Goal: Task Accomplishment & Management: Use online tool/utility

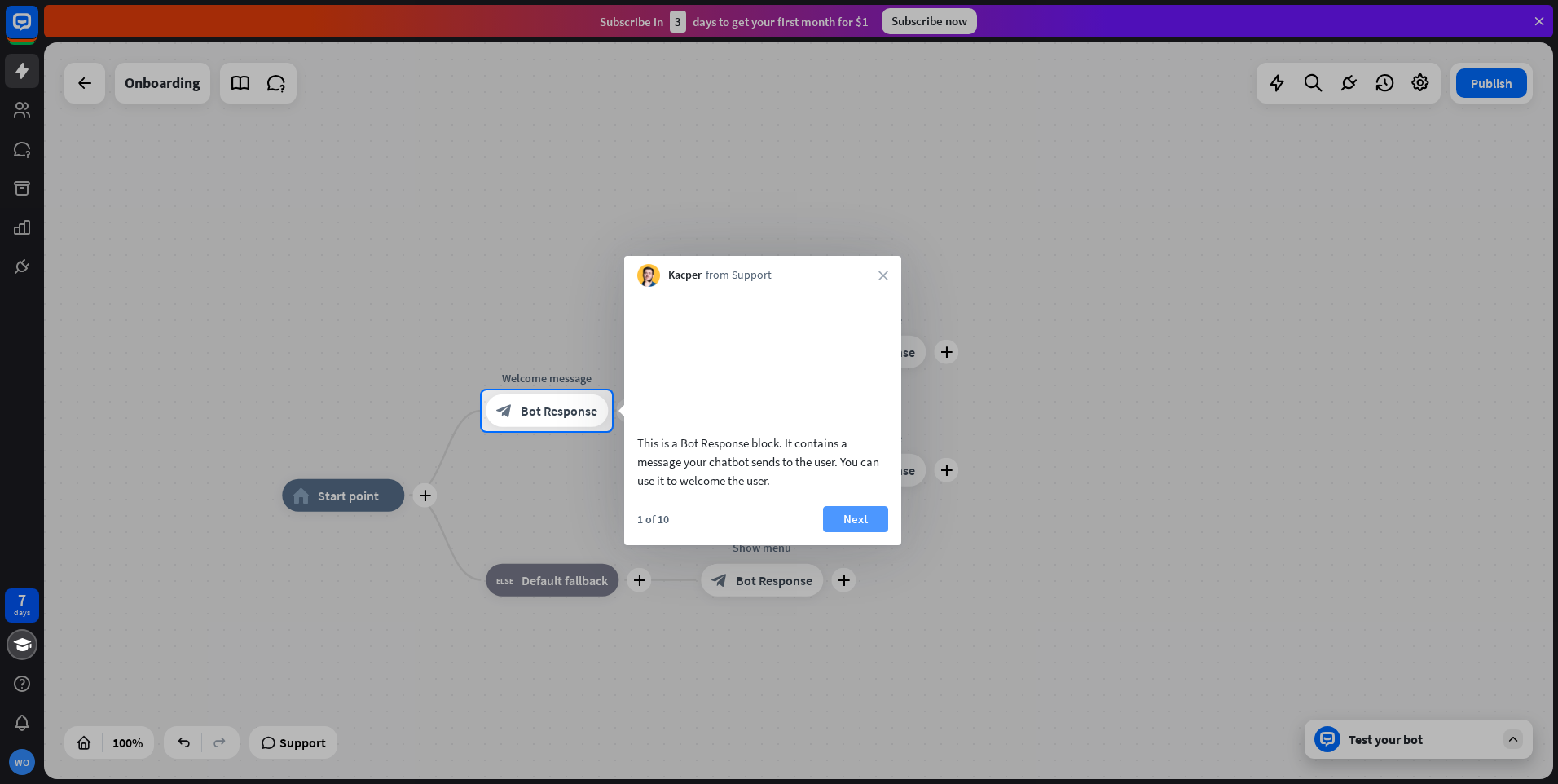
click at [854, 531] on button "Next" at bounding box center [856, 519] width 66 height 26
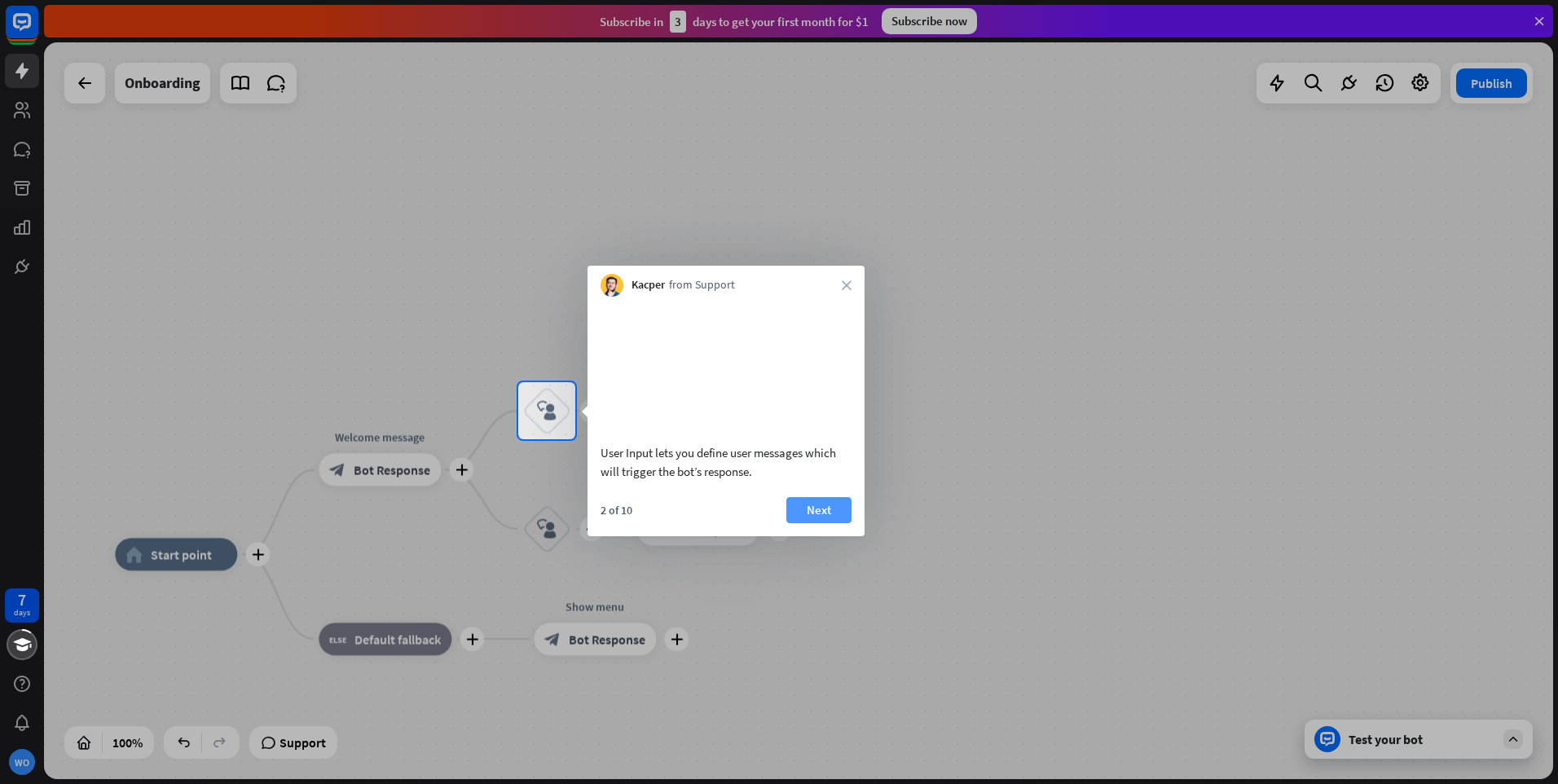
click at [820, 523] on button "Next" at bounding box center [819, 509] width 66 height 26
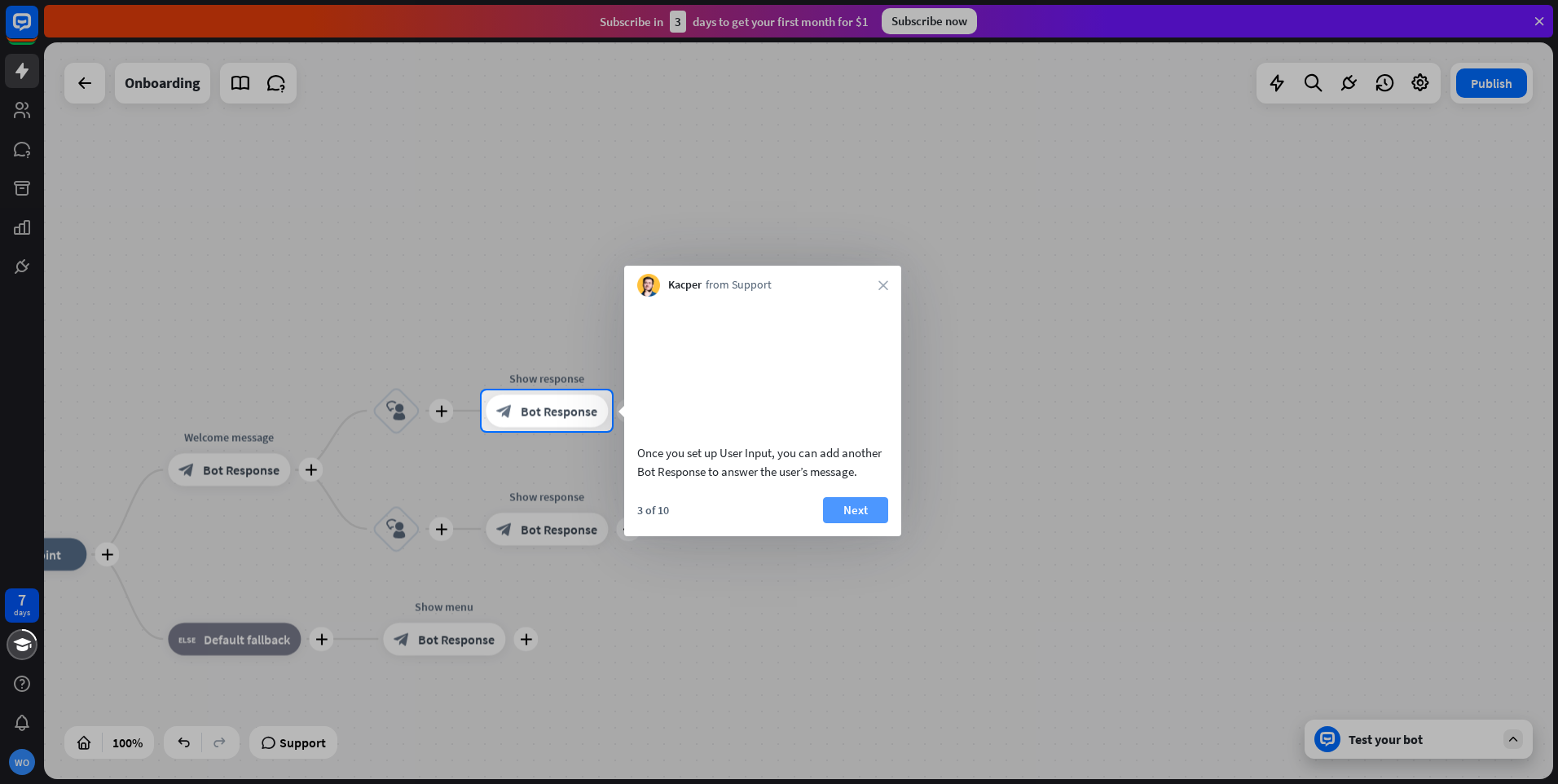
click at [856, 523] on button "Next" at bounding box center [856, 509] width 66 height 26
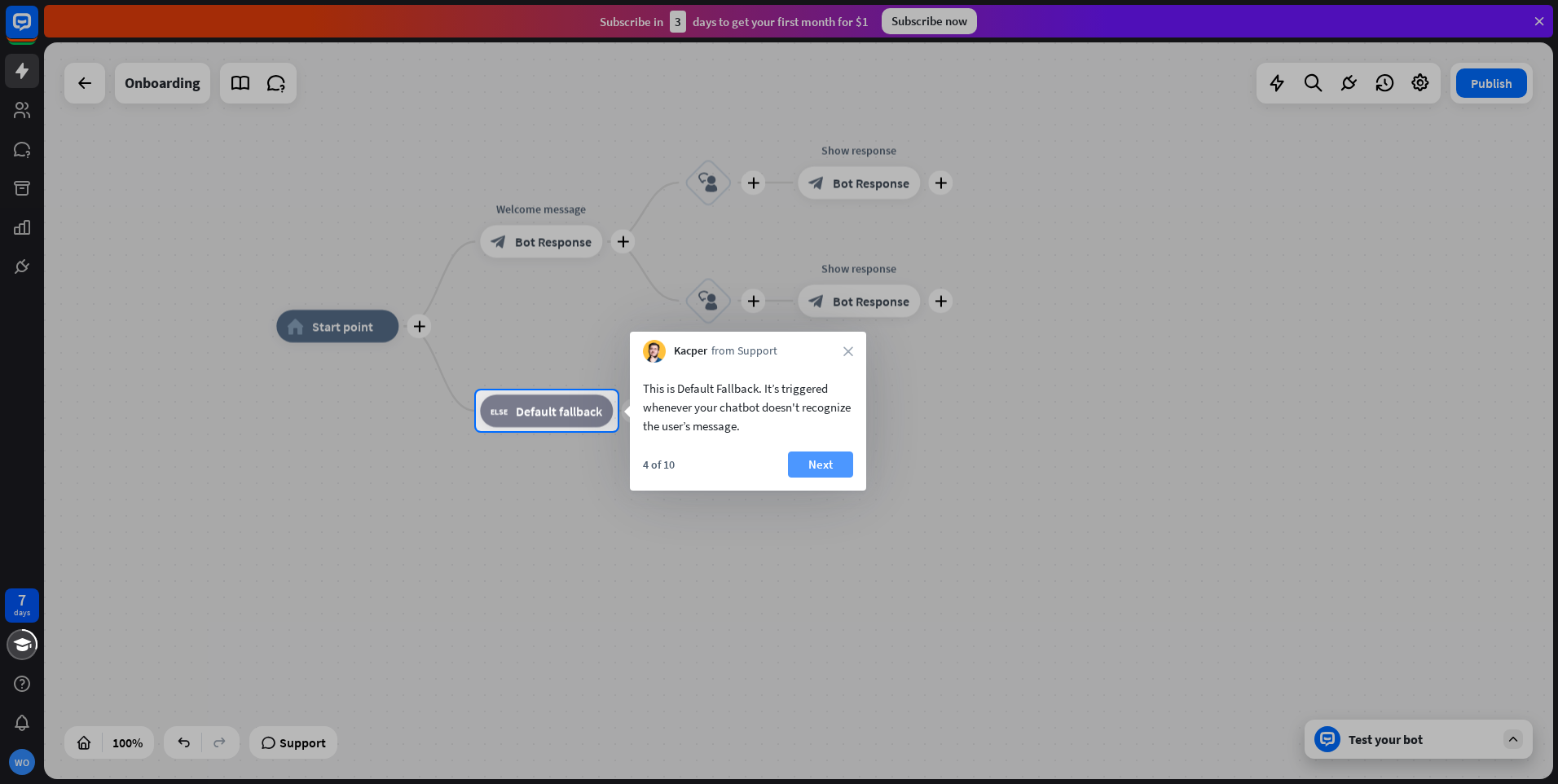
click at [815, 463] on button "Next" at bounding box center [821, 464] width 66 height 26
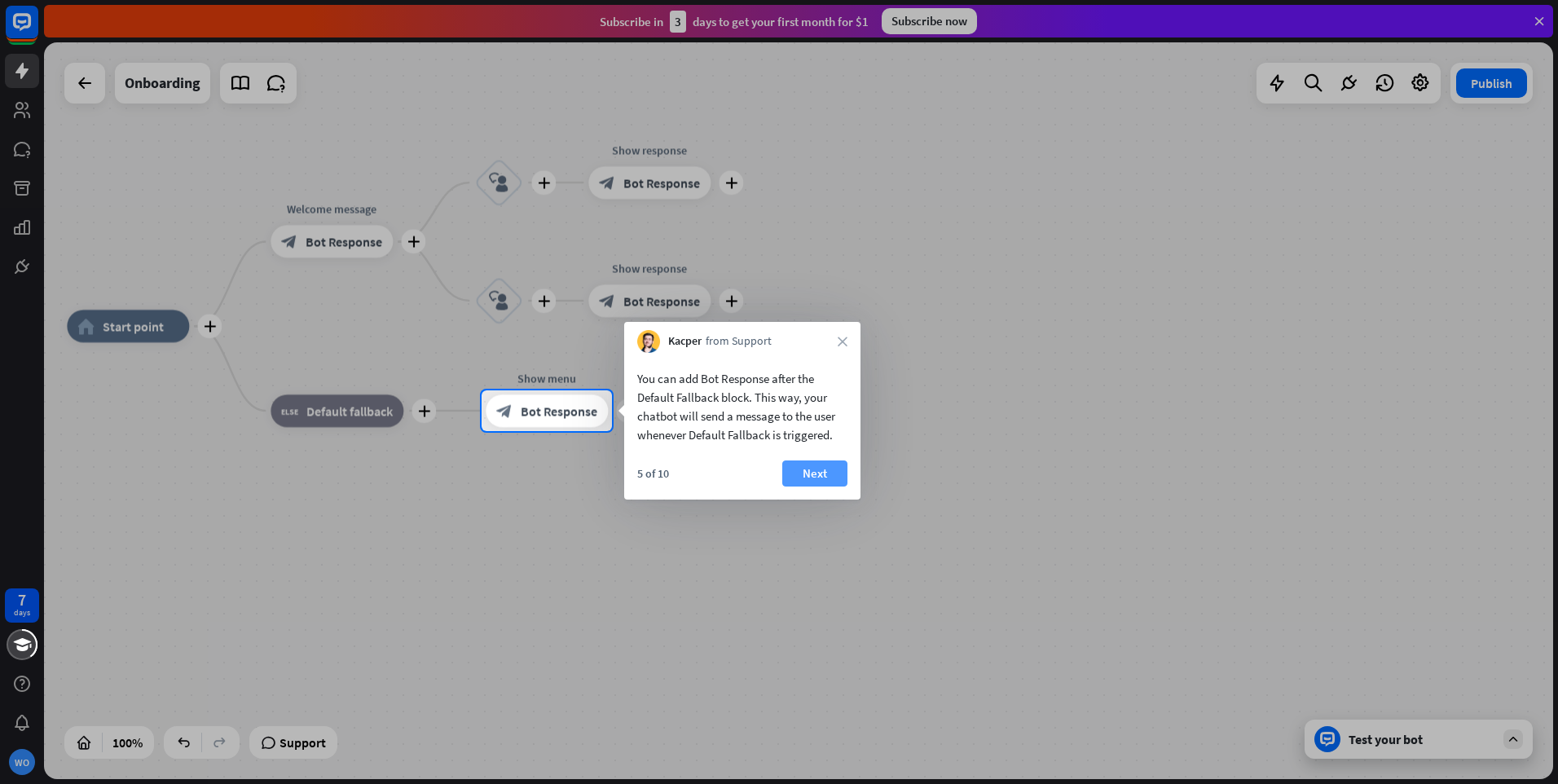
click at [815, 468] on button "Next" at bounding box center [815, 473] width 66 height 26
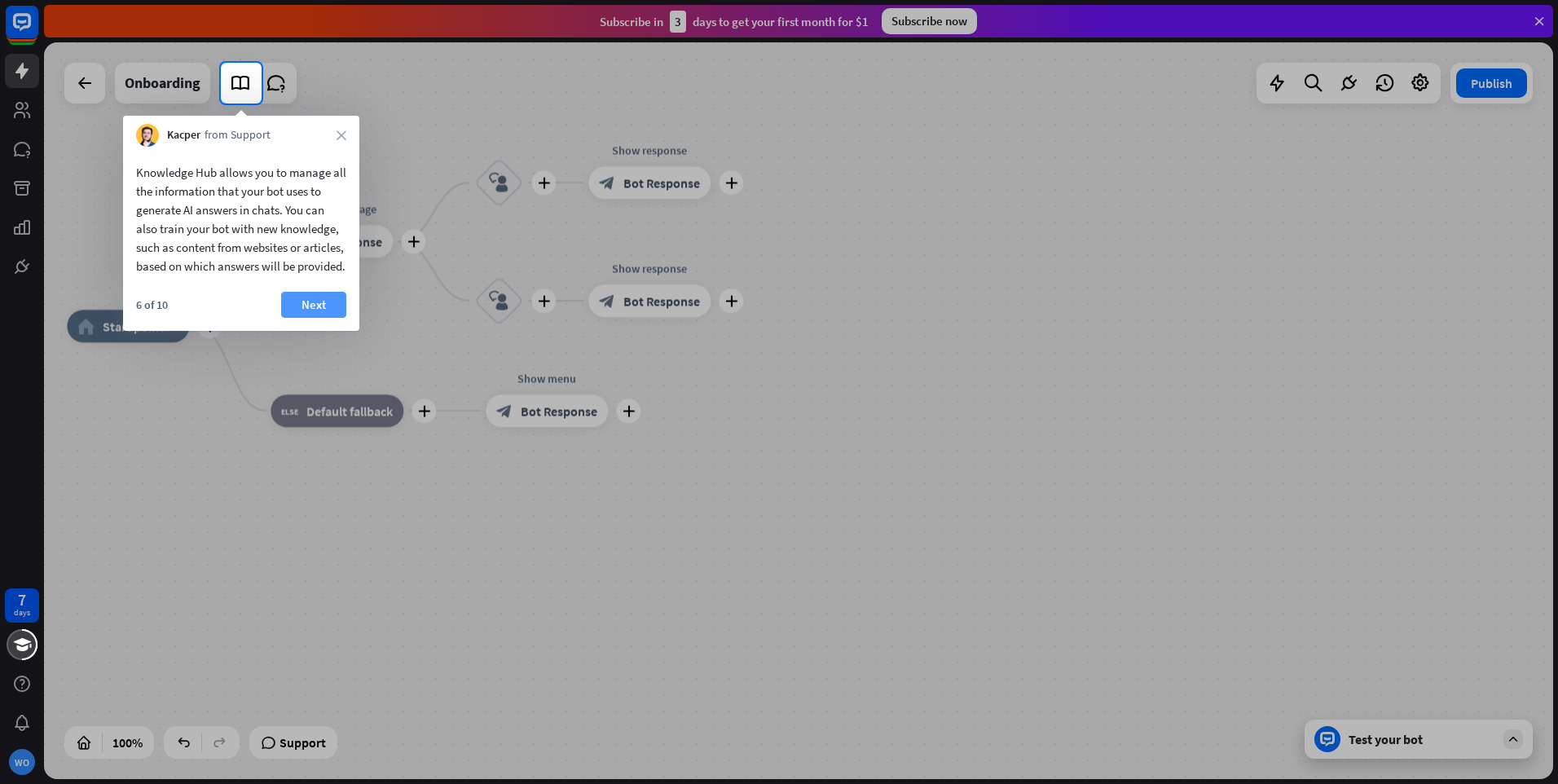
click at [311, 318] on button "Next" at bounding box center [314, 304] width 66 height 26
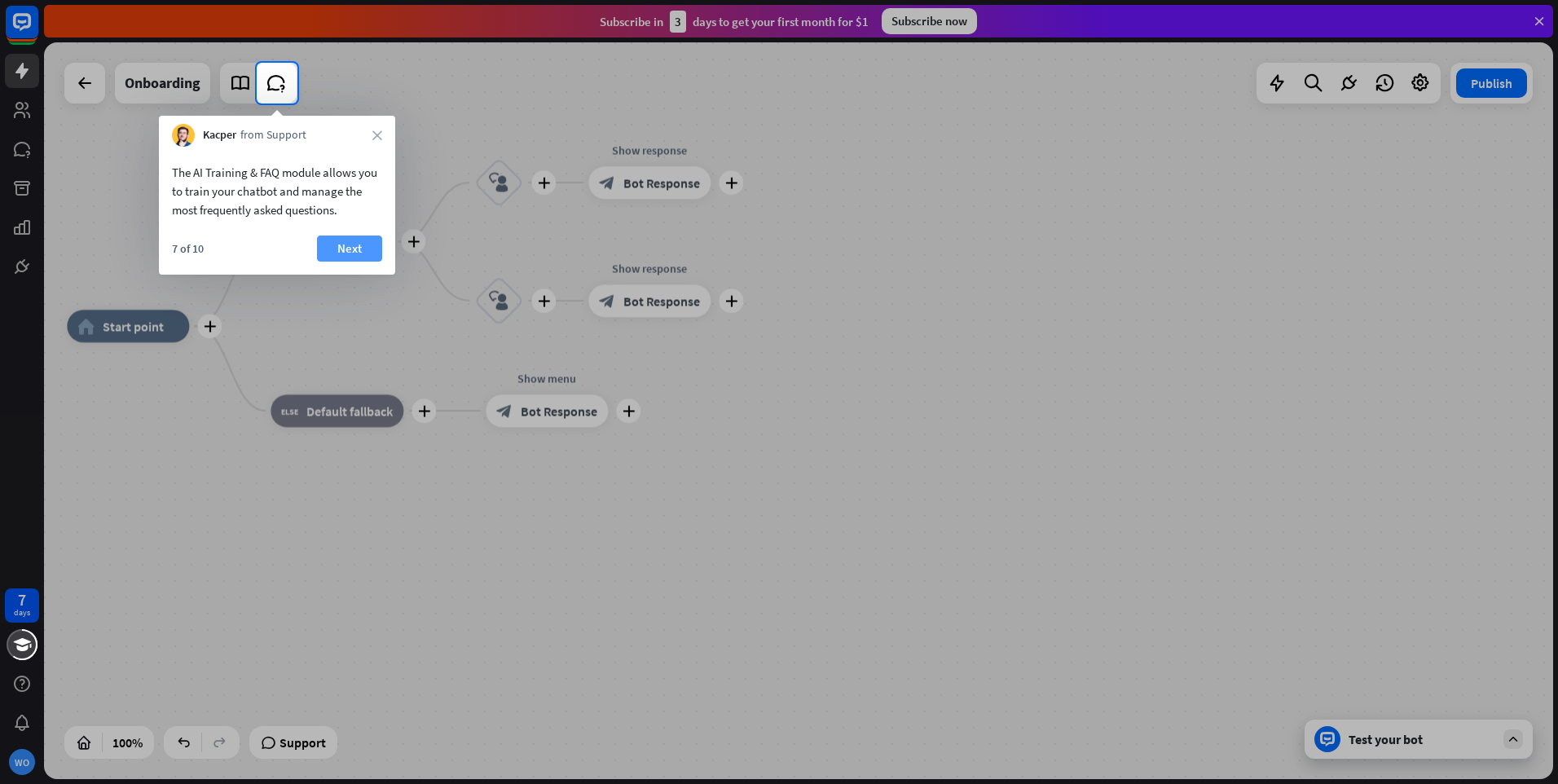
click at [349, 251] on button "Next" at bounding box center [349, 248] width 66 height 26
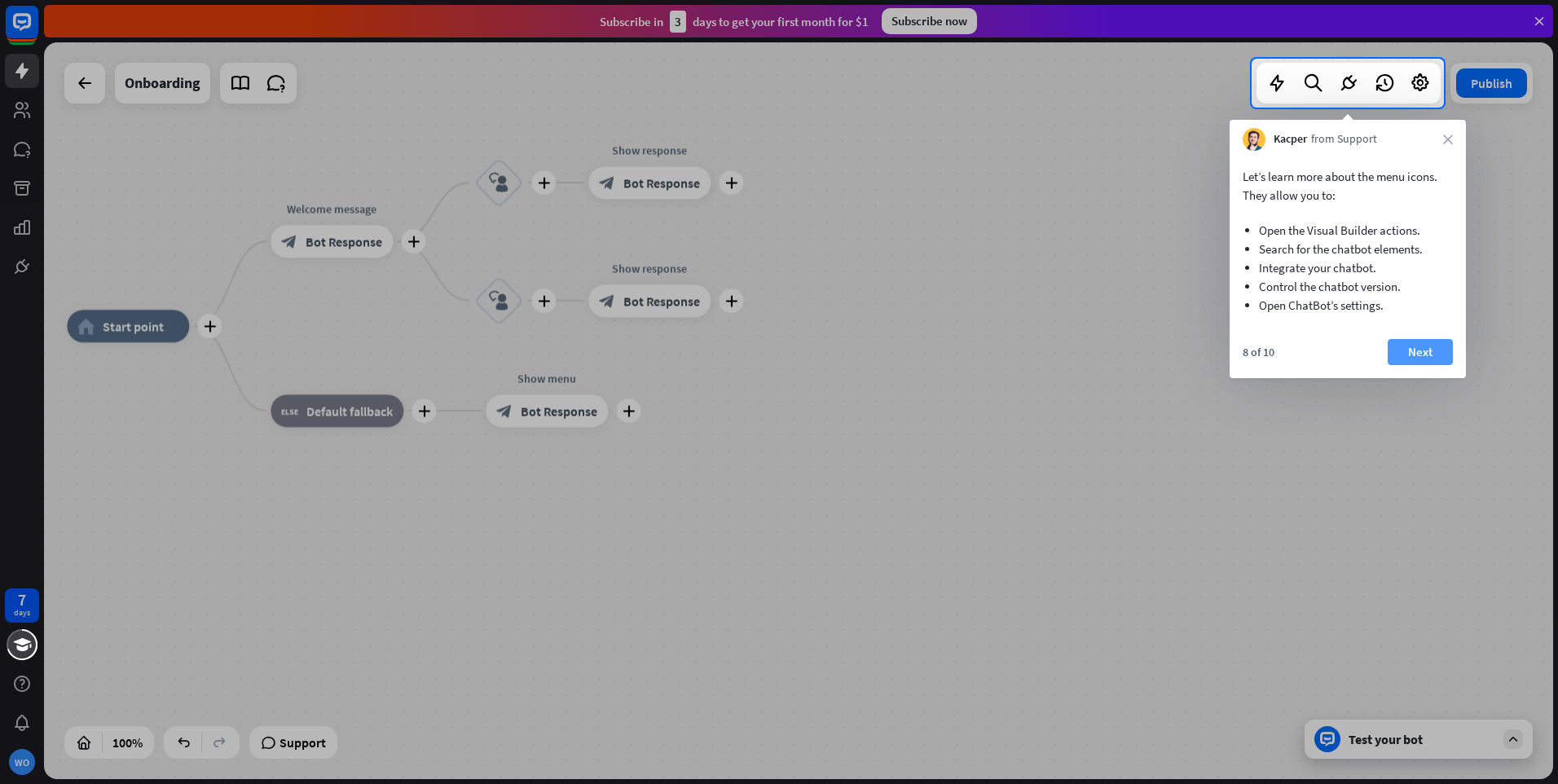
click at [1429, 349] on button "Next" at bounding box center [1420, 351] width 66 height 26
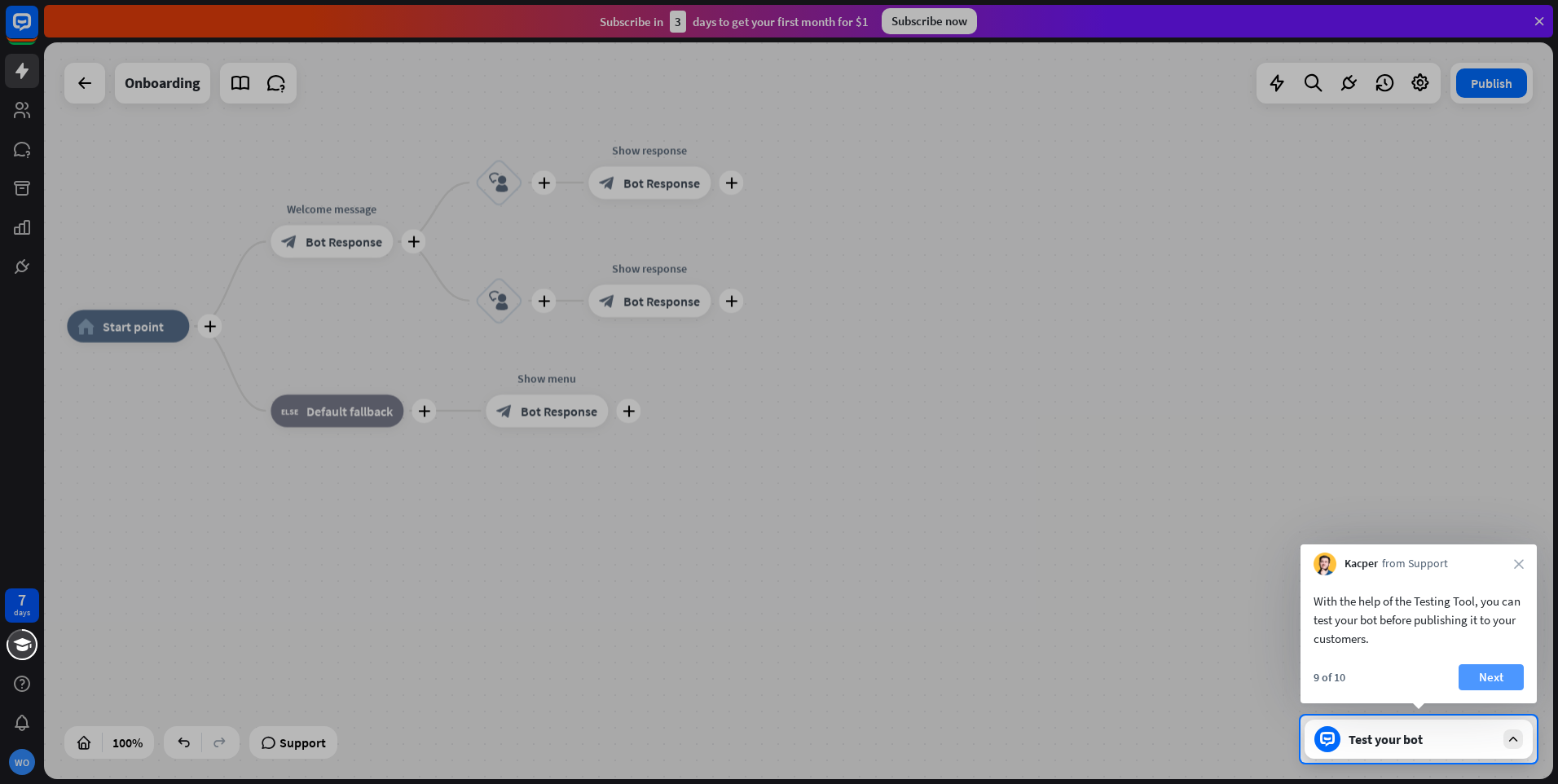
click at [1489, 671] on button "Next" at bounding box center [1492, 676] width 66 height 26
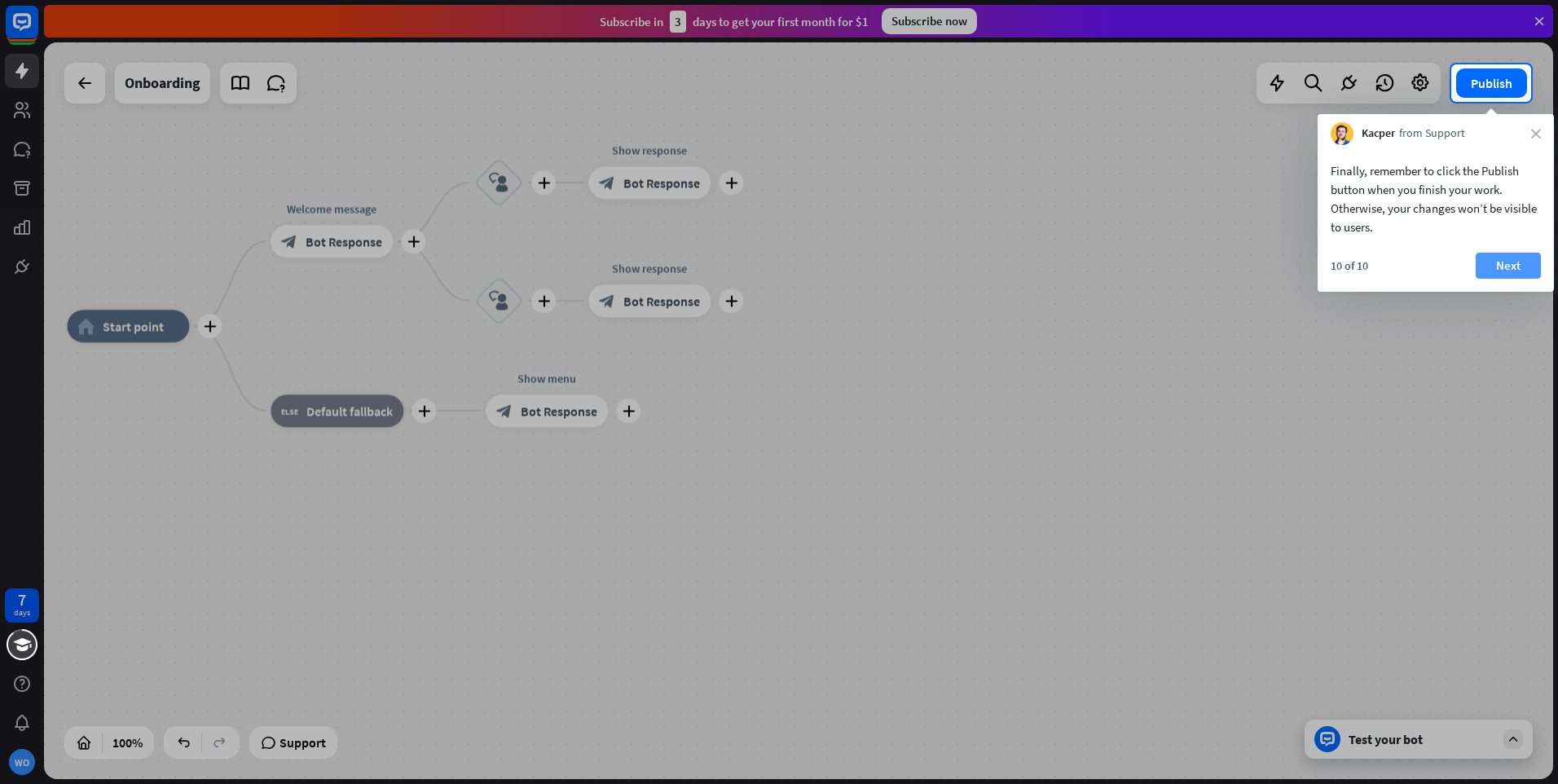
click at [1500, 266] on button "Next" at bounding box center [1508, 265] width 66 height 26
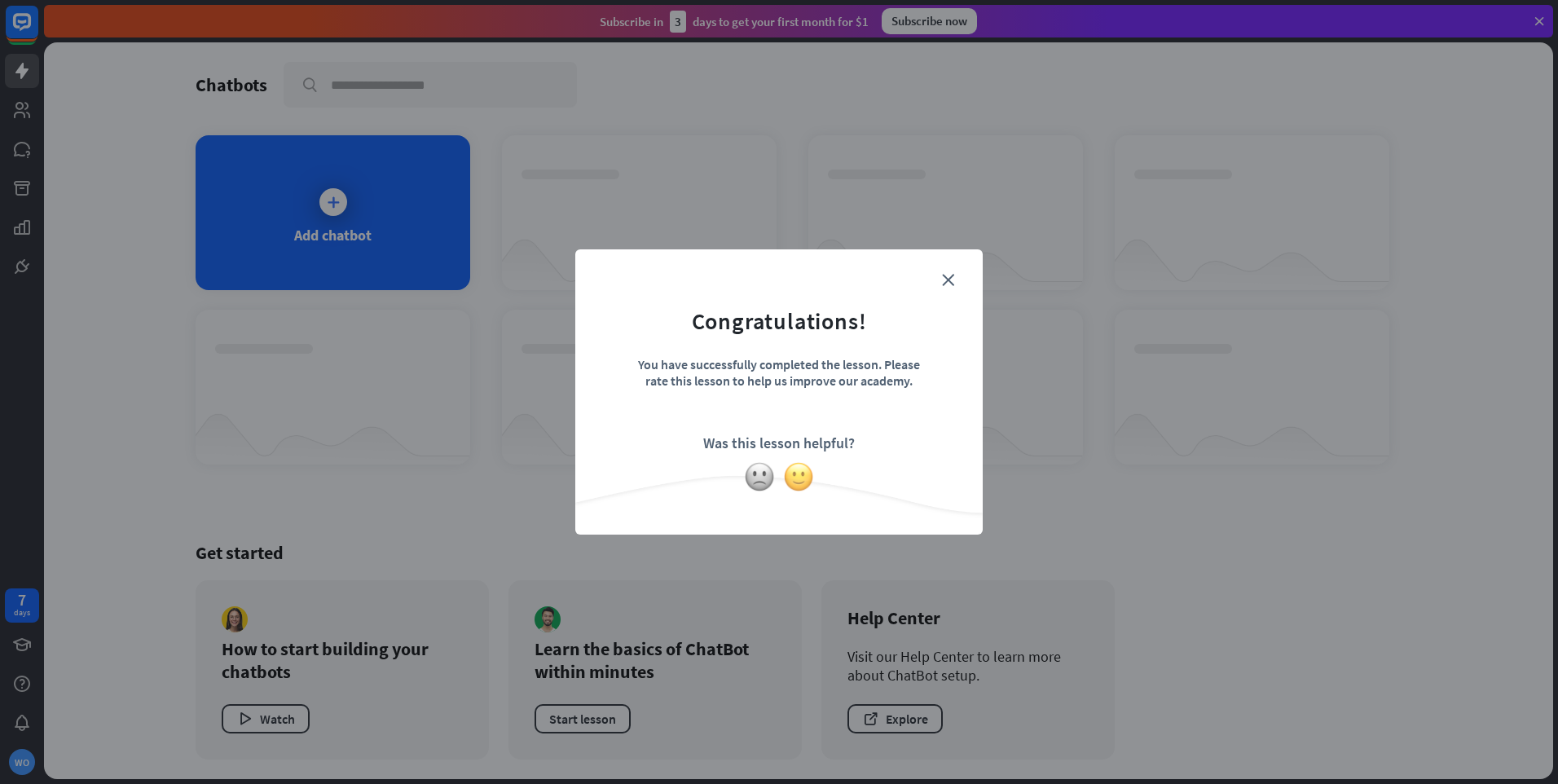
click at [801, 477] on img at bounding box center [799, 476] width 31 height 31
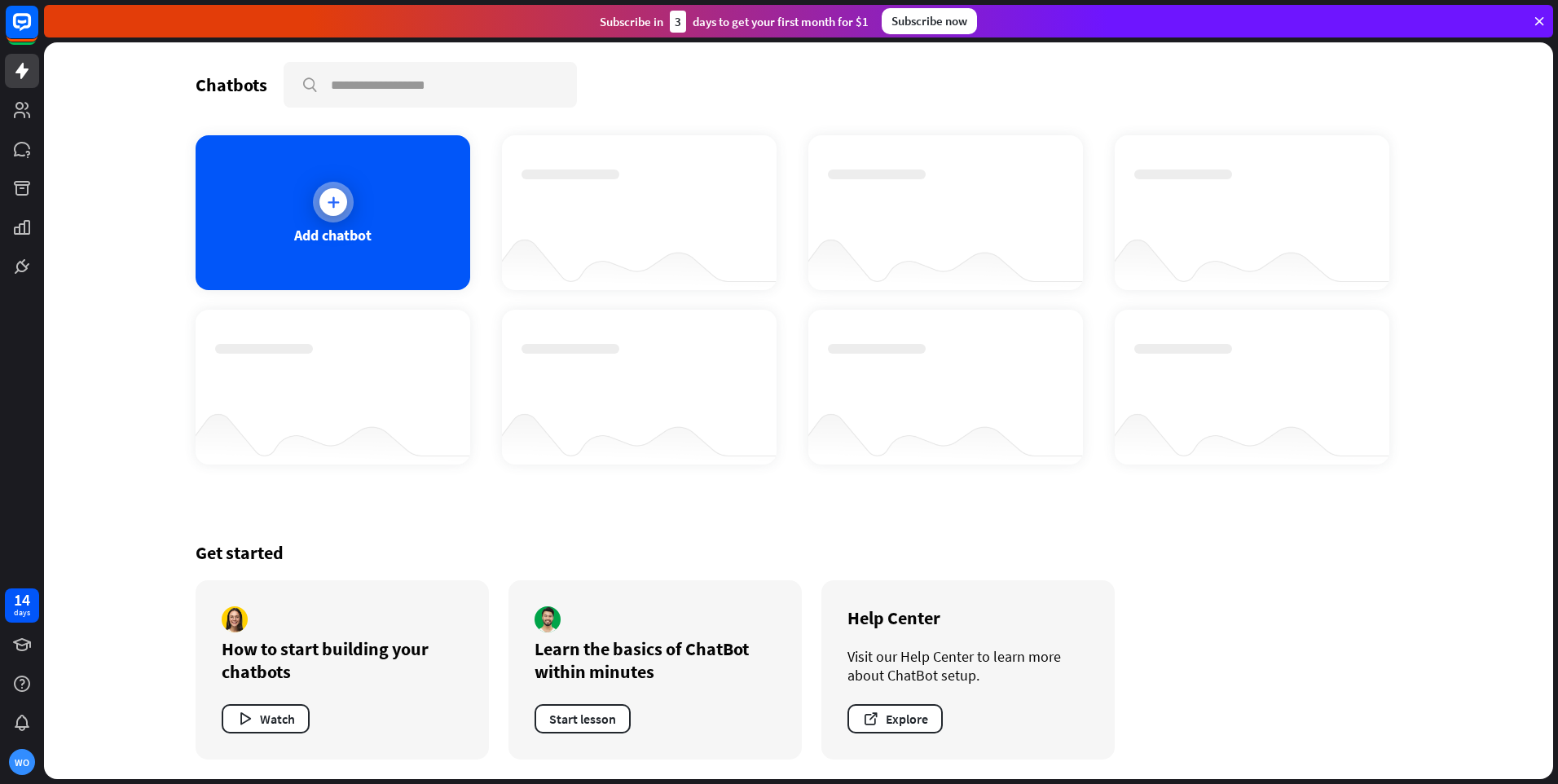
click at [335, 198] on icon at bounding box center [334, 202] width 17 height 17
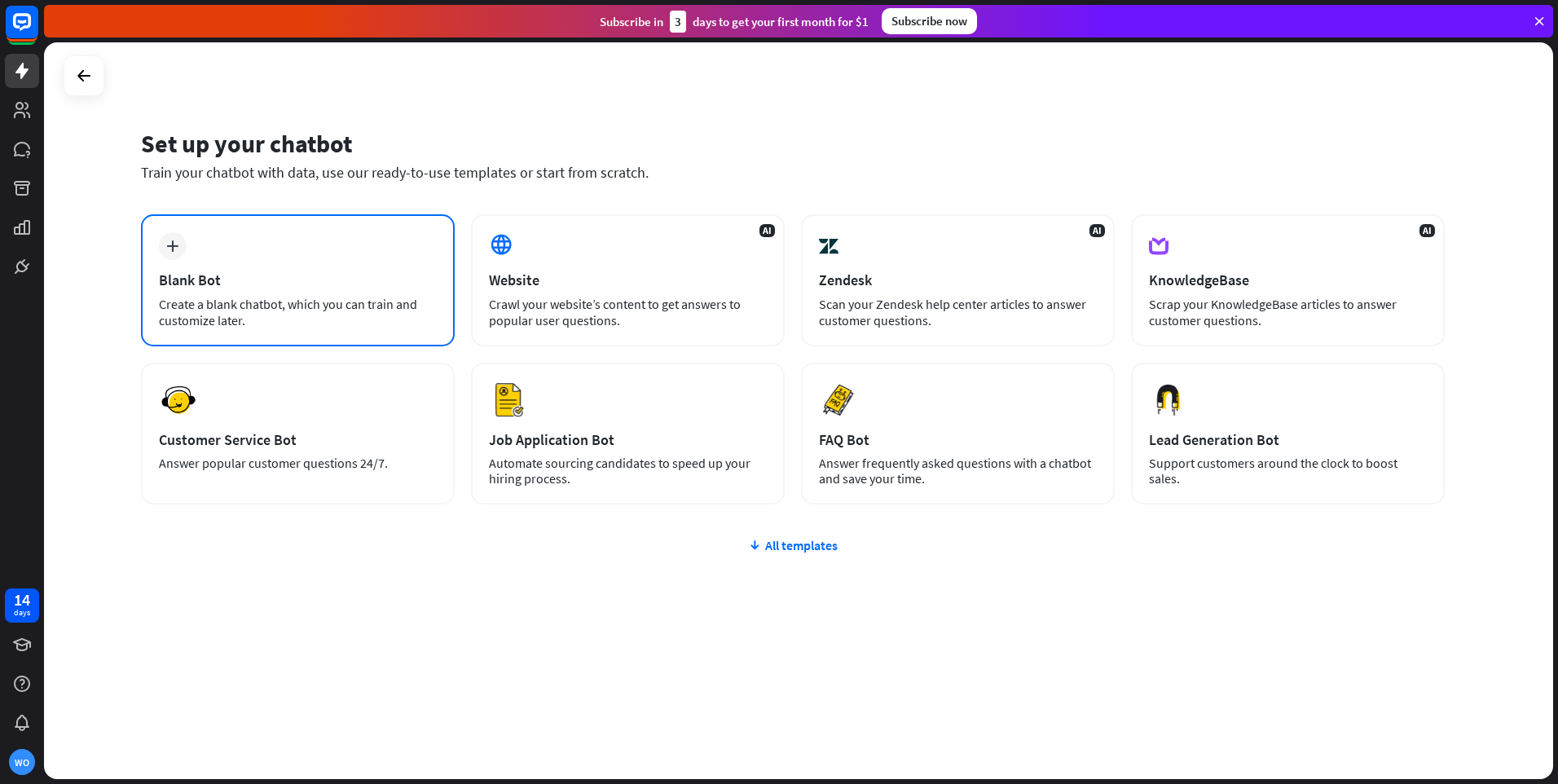
click at [304, 302] on div "Create a blank chatbot, which you can train and customize later." at bounding box center [297, 311] width 278 height 32
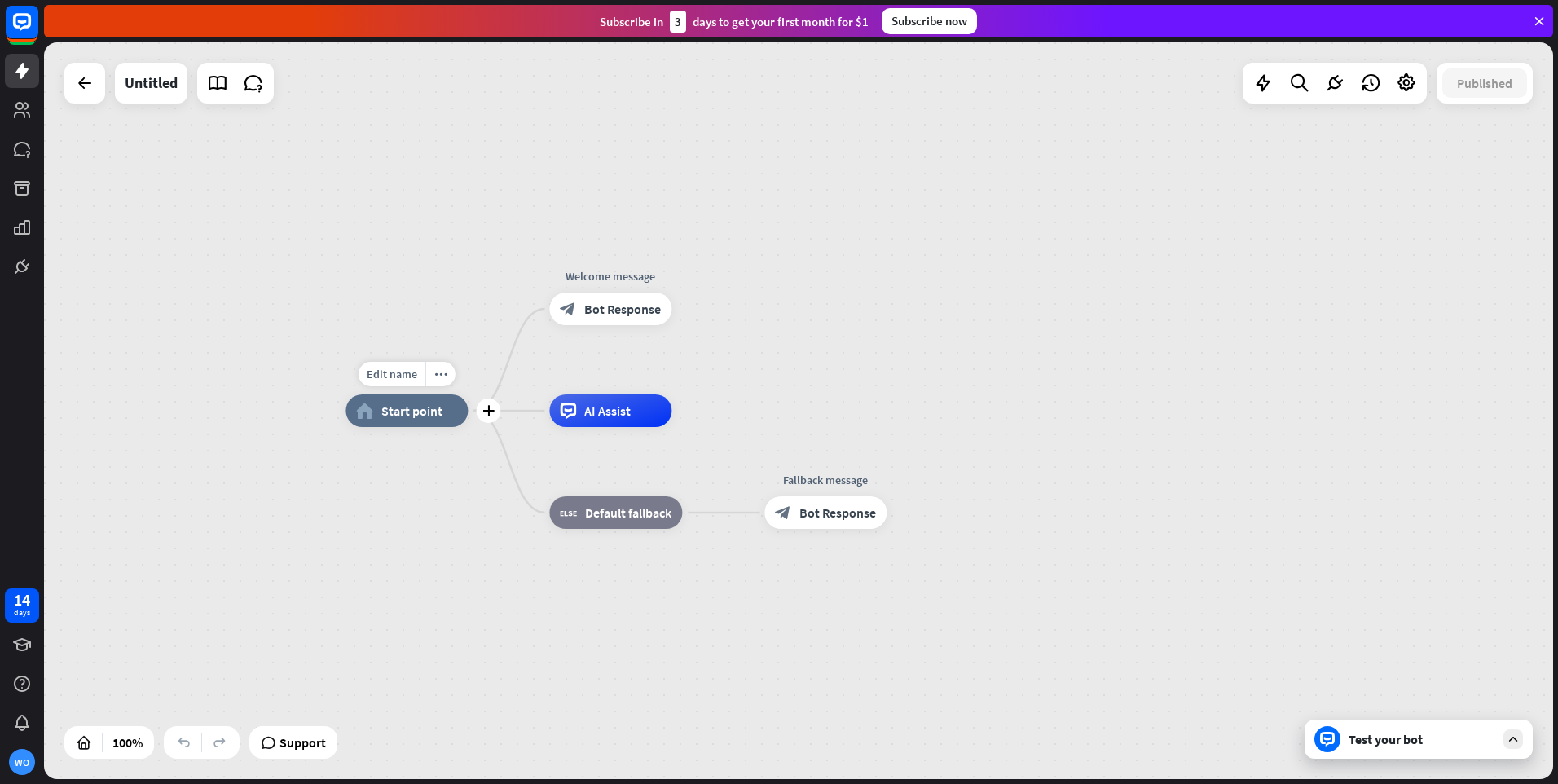
click at [408, 421] on div "home_2 Start point" at bounding box center [406, 410] width 122 height 32
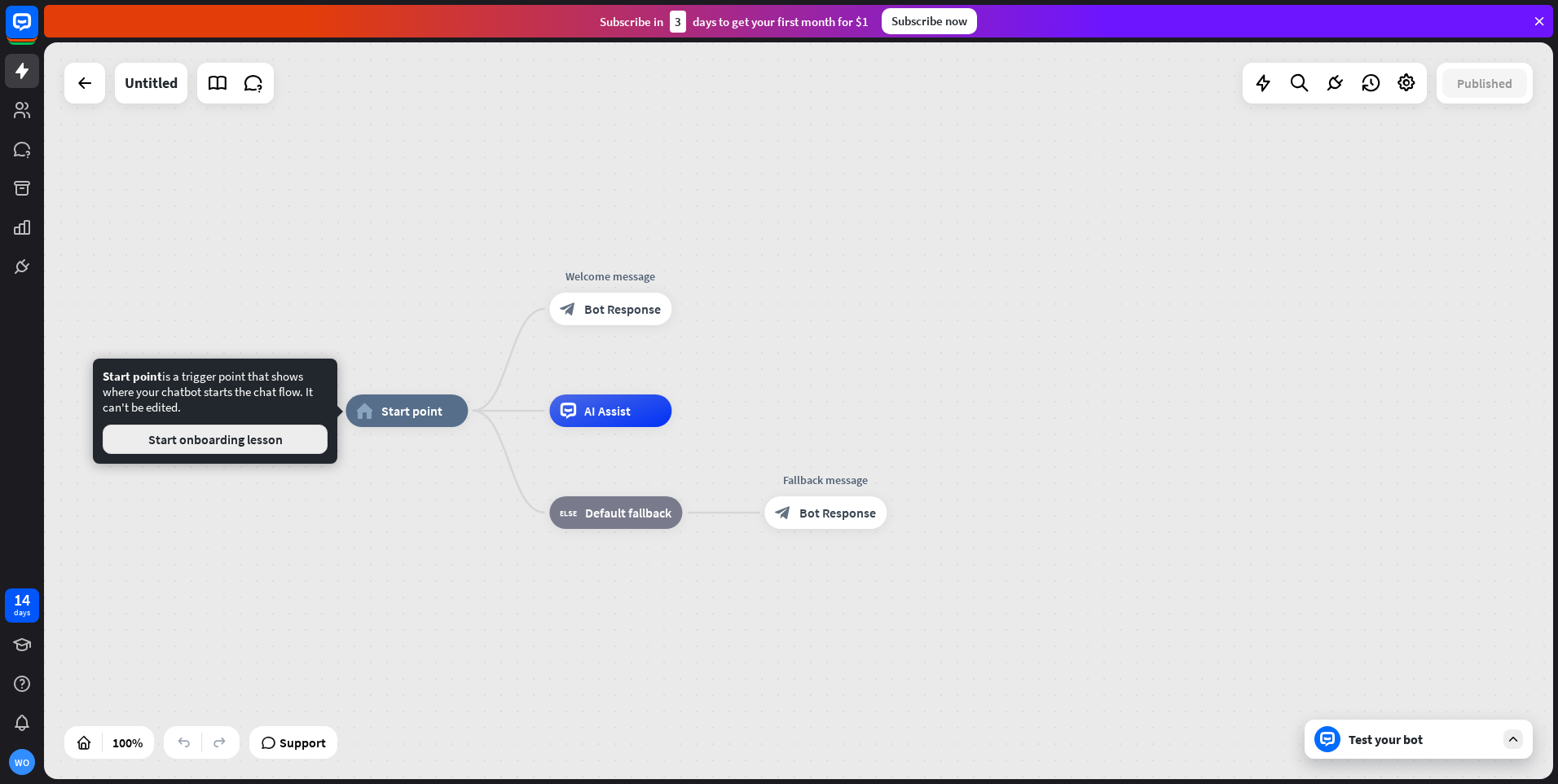
click at [188, 436] on button "Start onboarding lesson" at bounding box center [215, 439] width 225 height 29
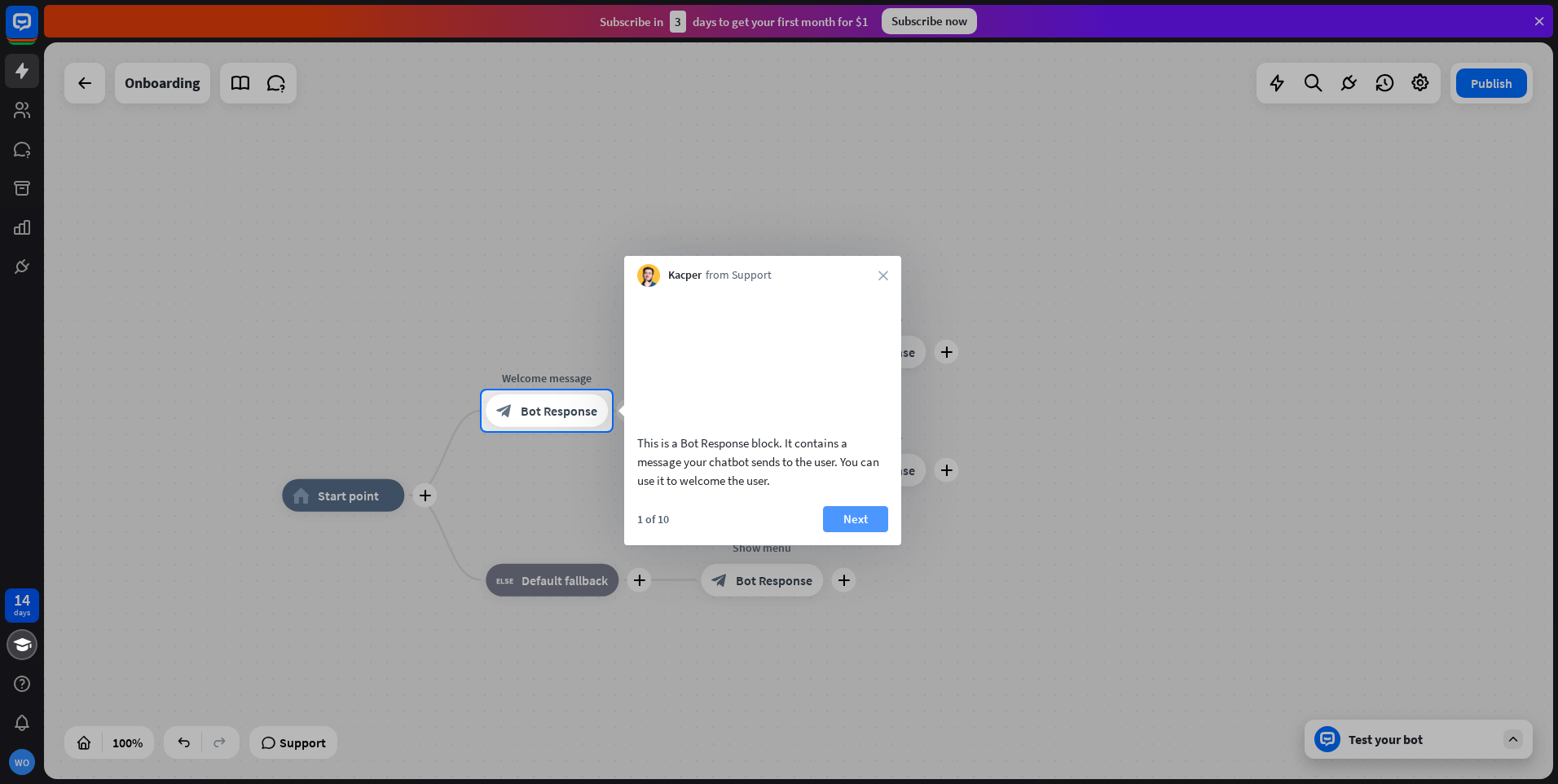
click at [854, 532] on button "Next" at bounding box center [856, 519] width 66 height 26
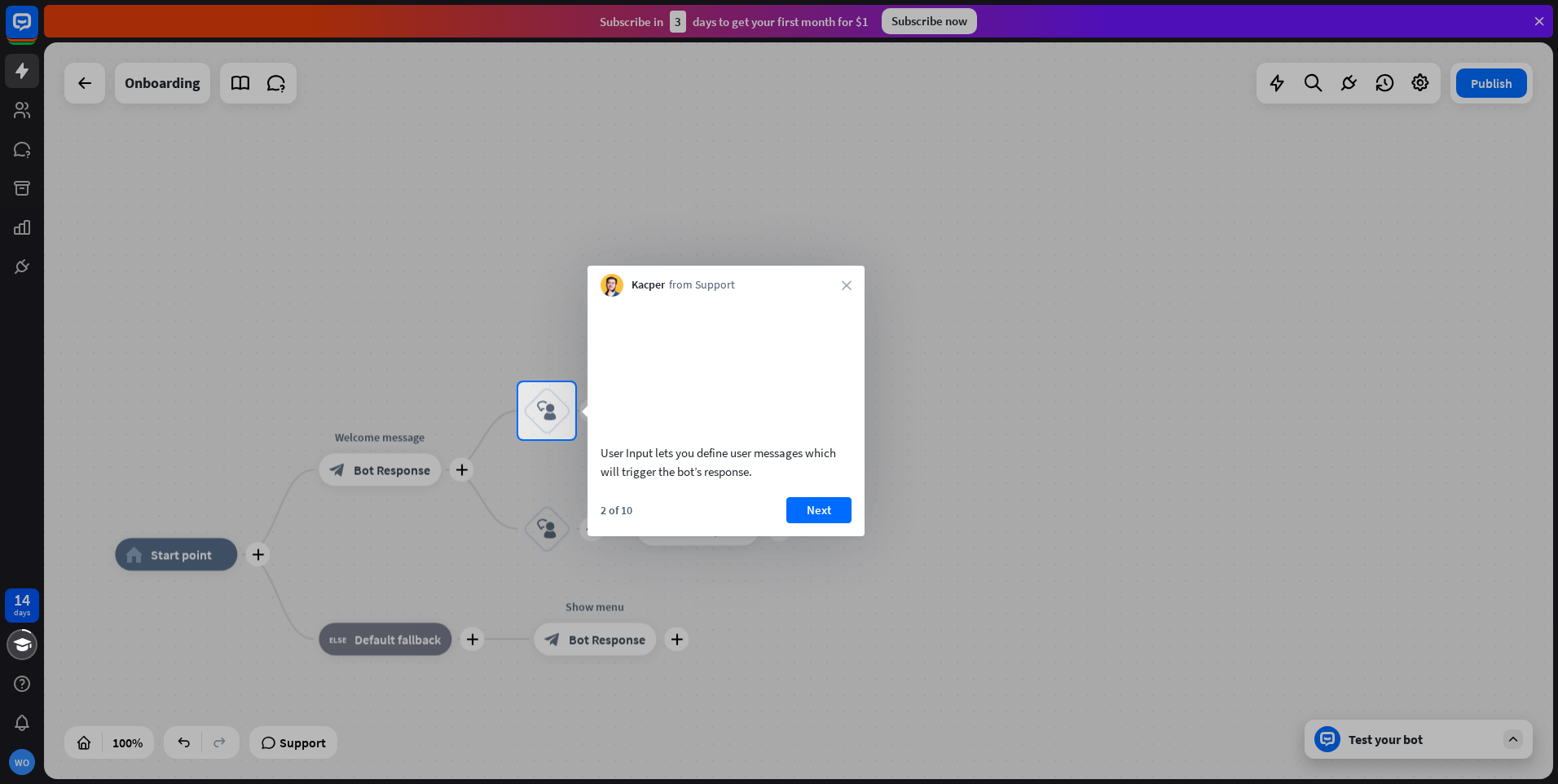
drag, startPoint x: 835, startPoint y: 536, endPoint x: 826, endPoint y: 536, distance: 9.0
click at [834, 523] on button "Next" at bounding box center [819, 509] width 66 height 26
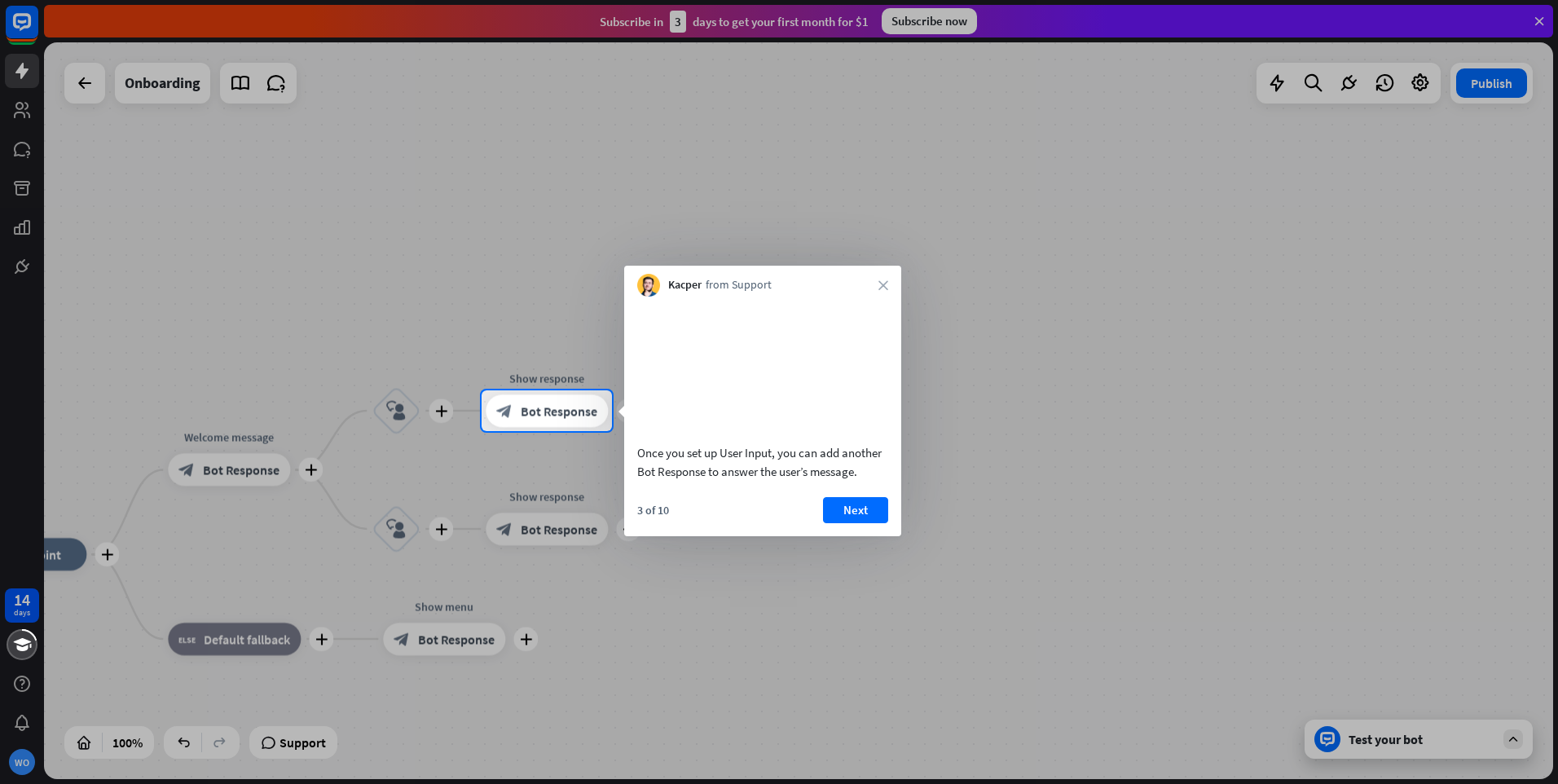
click at [858, 523] on button "Next" at bounding box center [856, 509] width 66 height 26
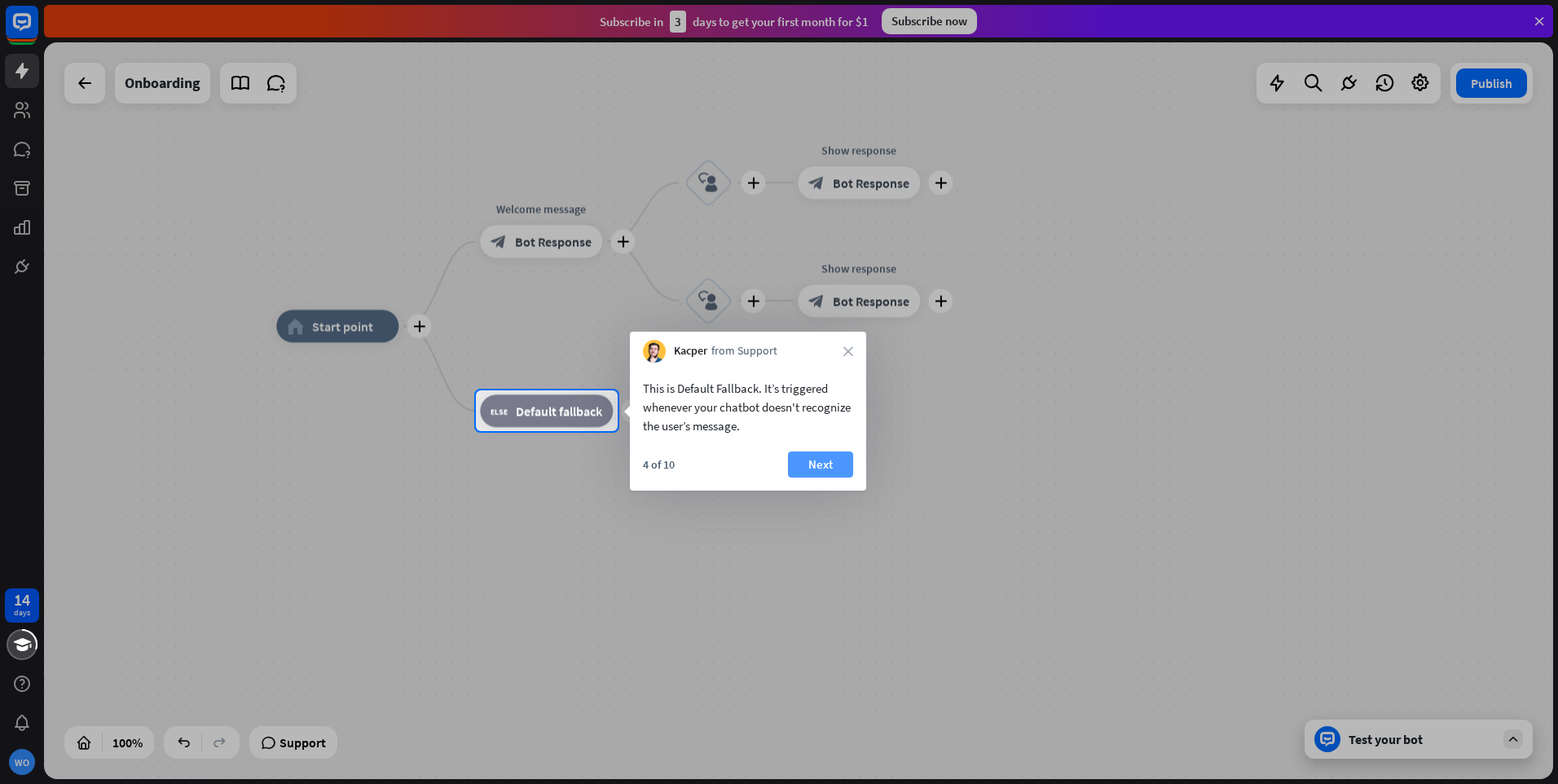
click at [809, 465] on button "Next" at bounding box center [821, 464] width 66 height 26
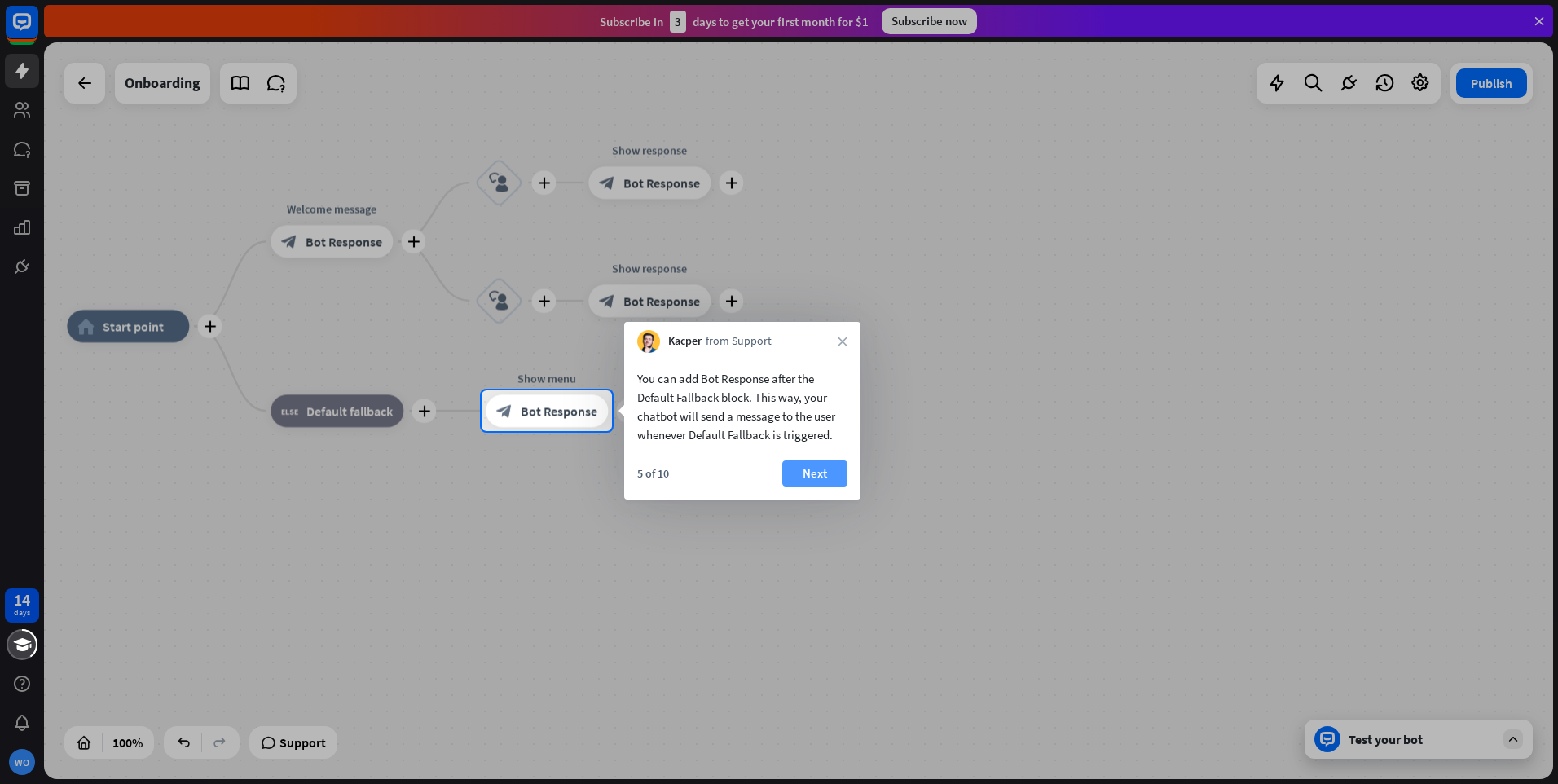
click at [810, 464] on button "Next" at bounding box center [815, 473] width 66 height 26
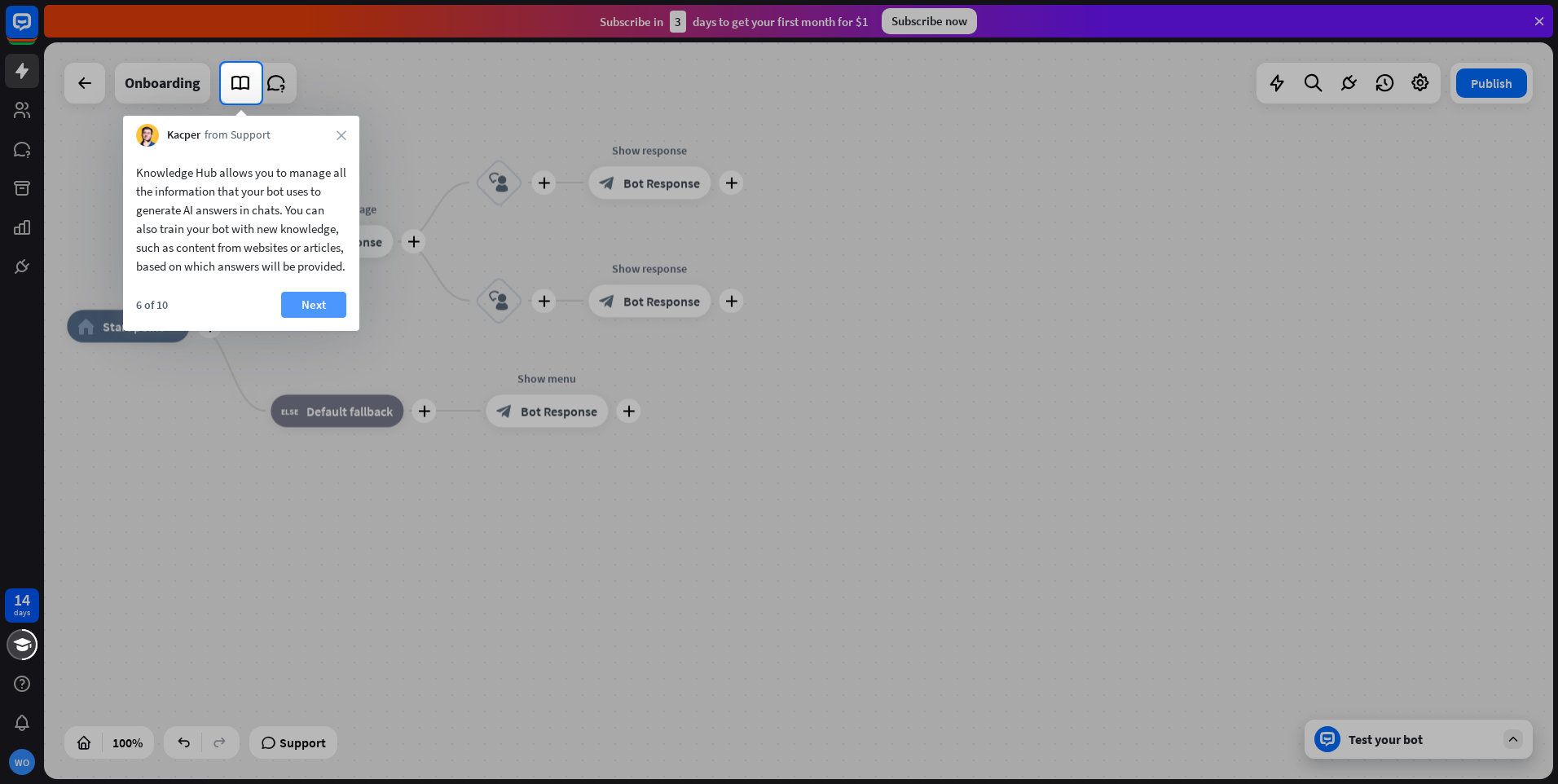
click at [297, 318] on button "Next" at bounding box center [314, 304] width 66 height 26
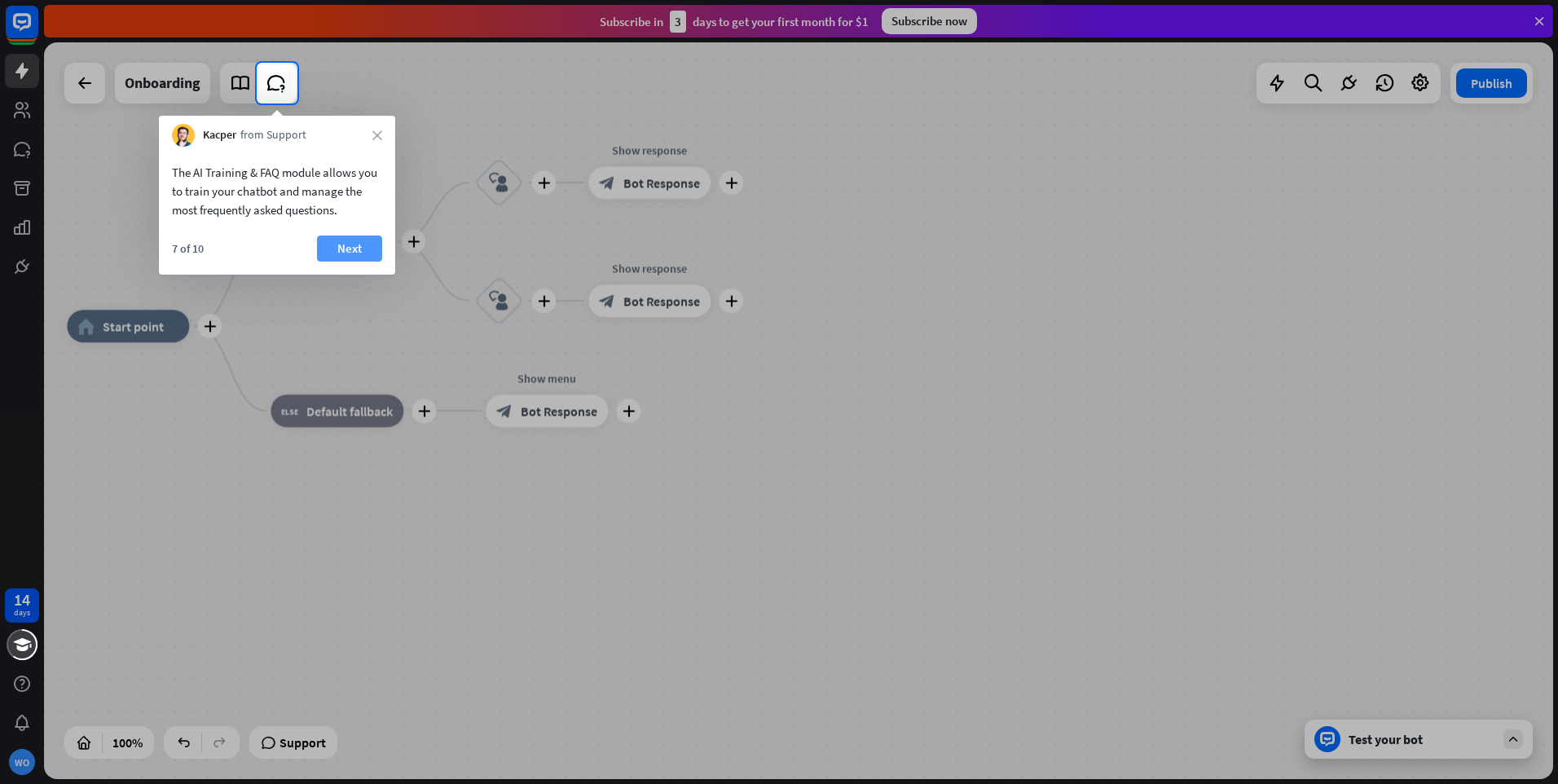
click at [331, 245] on button "Next" at bounding box center [349, 248] width 66 height 26
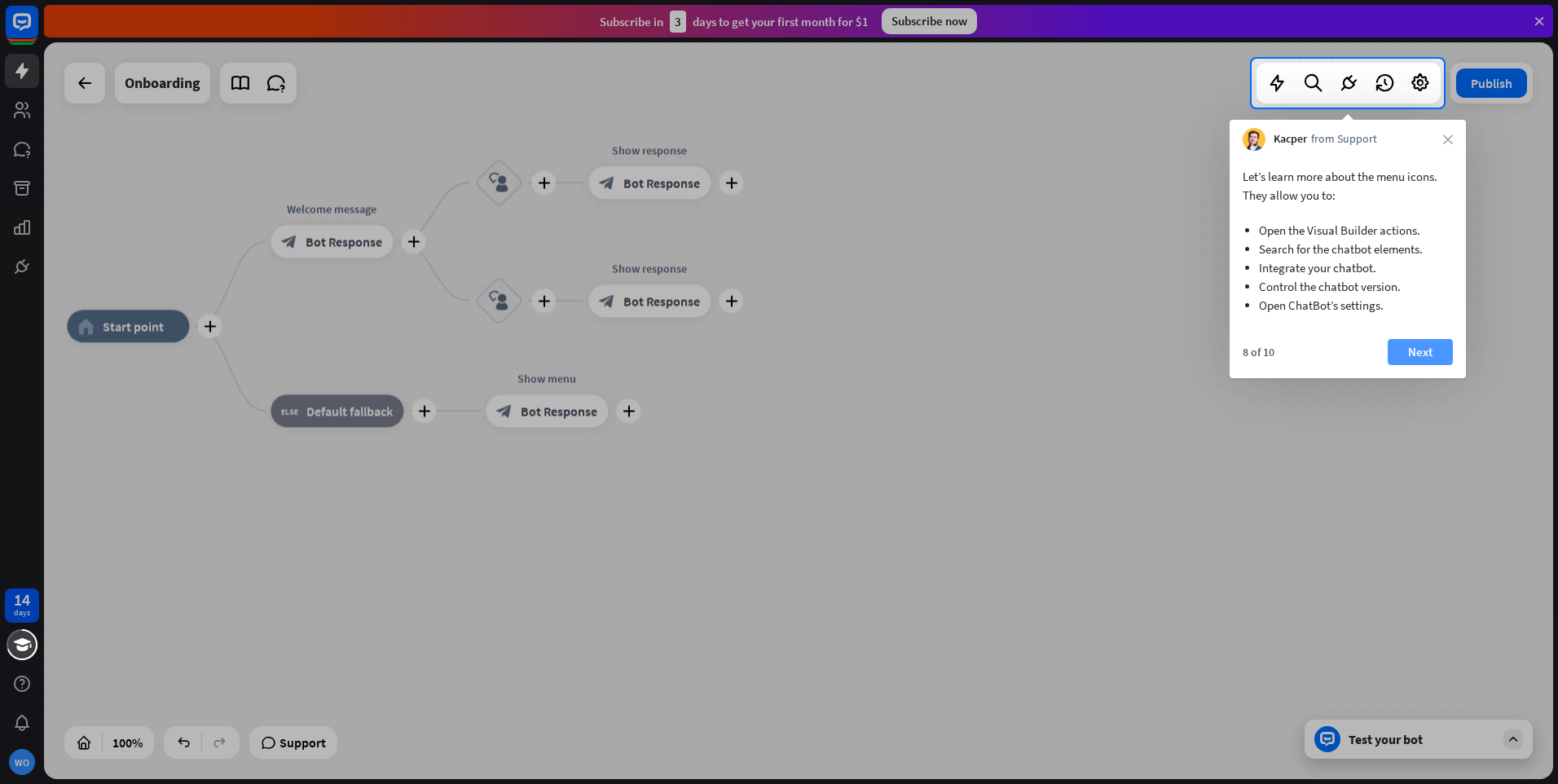
click at [1416, 348] on button "Next" at bounding box center [1420, 351] width 66 height 26
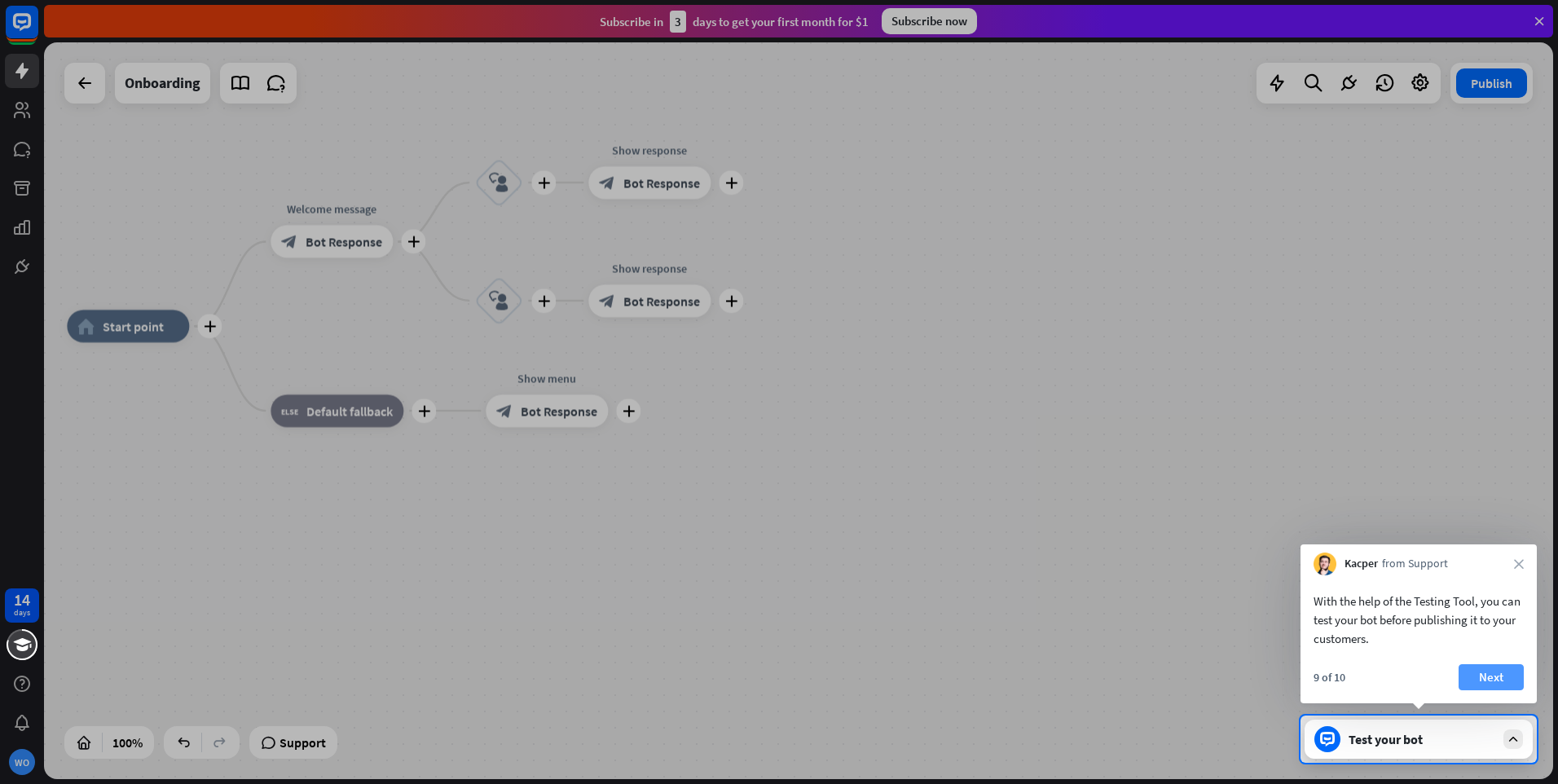
click at [1487, 684] on button "Next" at bounding box center [1492, 676] width 66 height 26
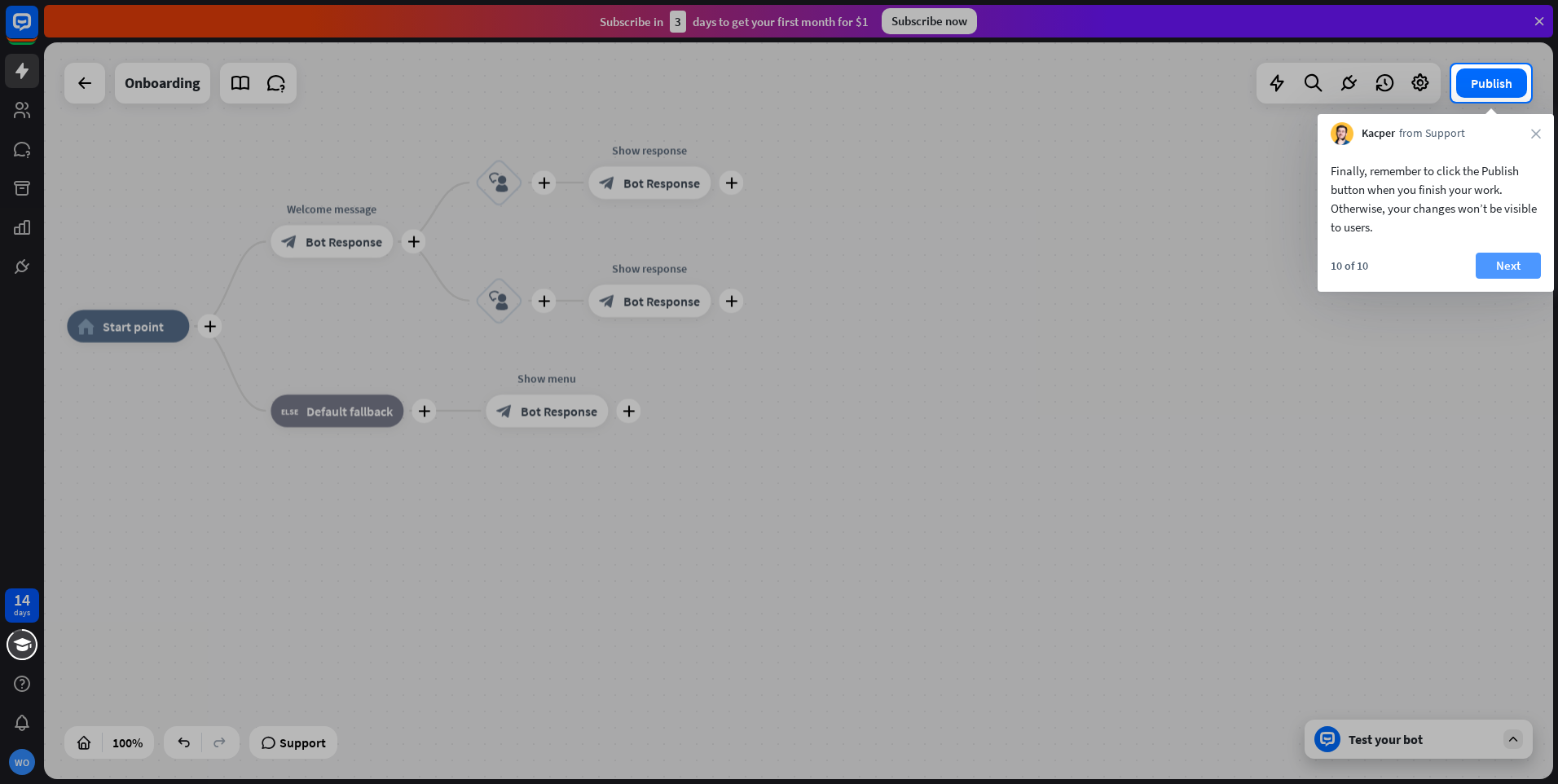
click at [1503, 261] on button "Next" at bounding box center [1508, 265] width 66 height 26
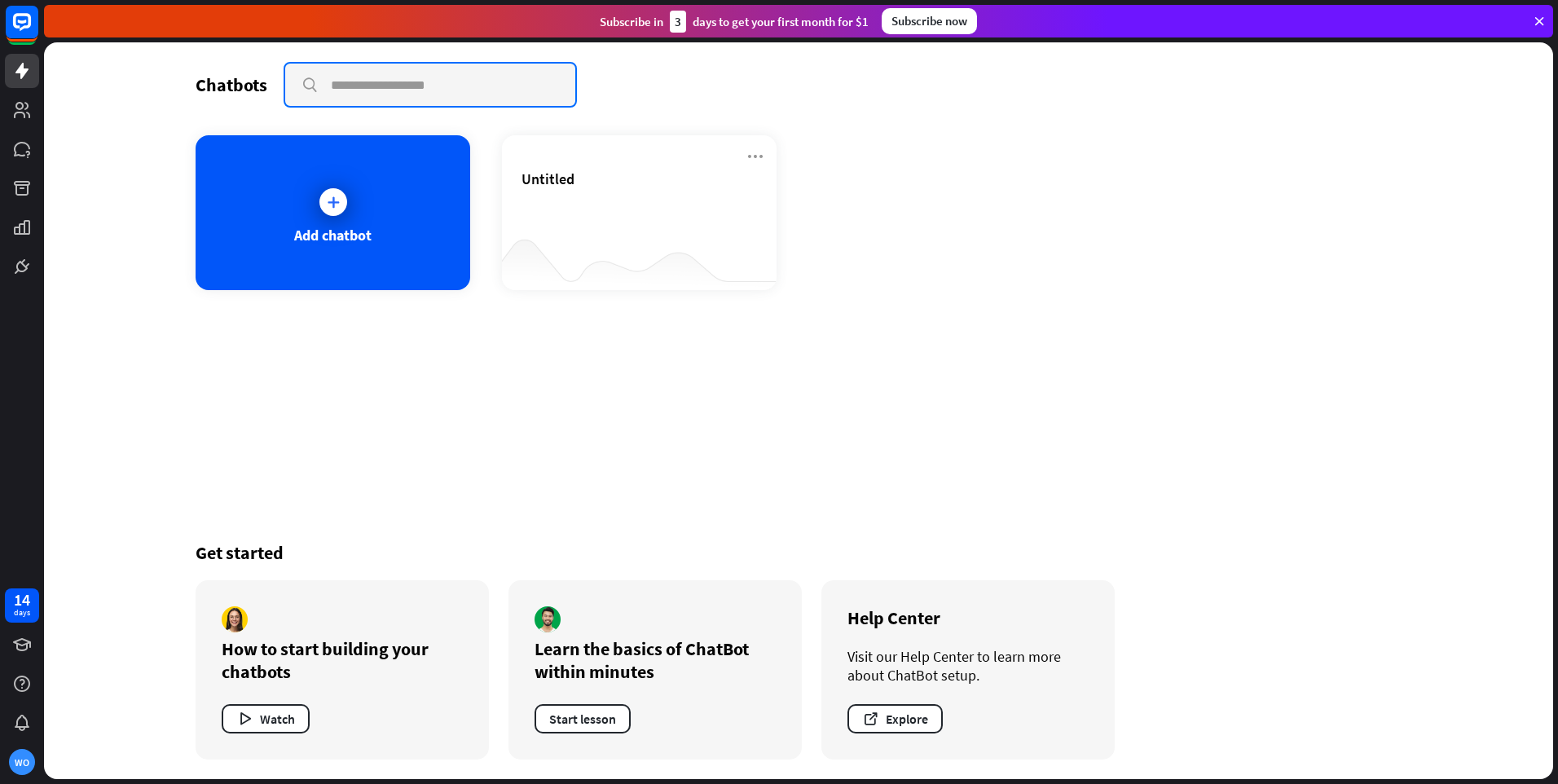
click at [339, 87] on input "text" at bounding box center [431, 85] width 291 height 42
type input "**********"
click at [467, 84] on input "**********" at bounding box center [431, 85] width 291 height 42
click at [460, 90] on input "**********" at bounding box center [431, 85] width 291 height 42
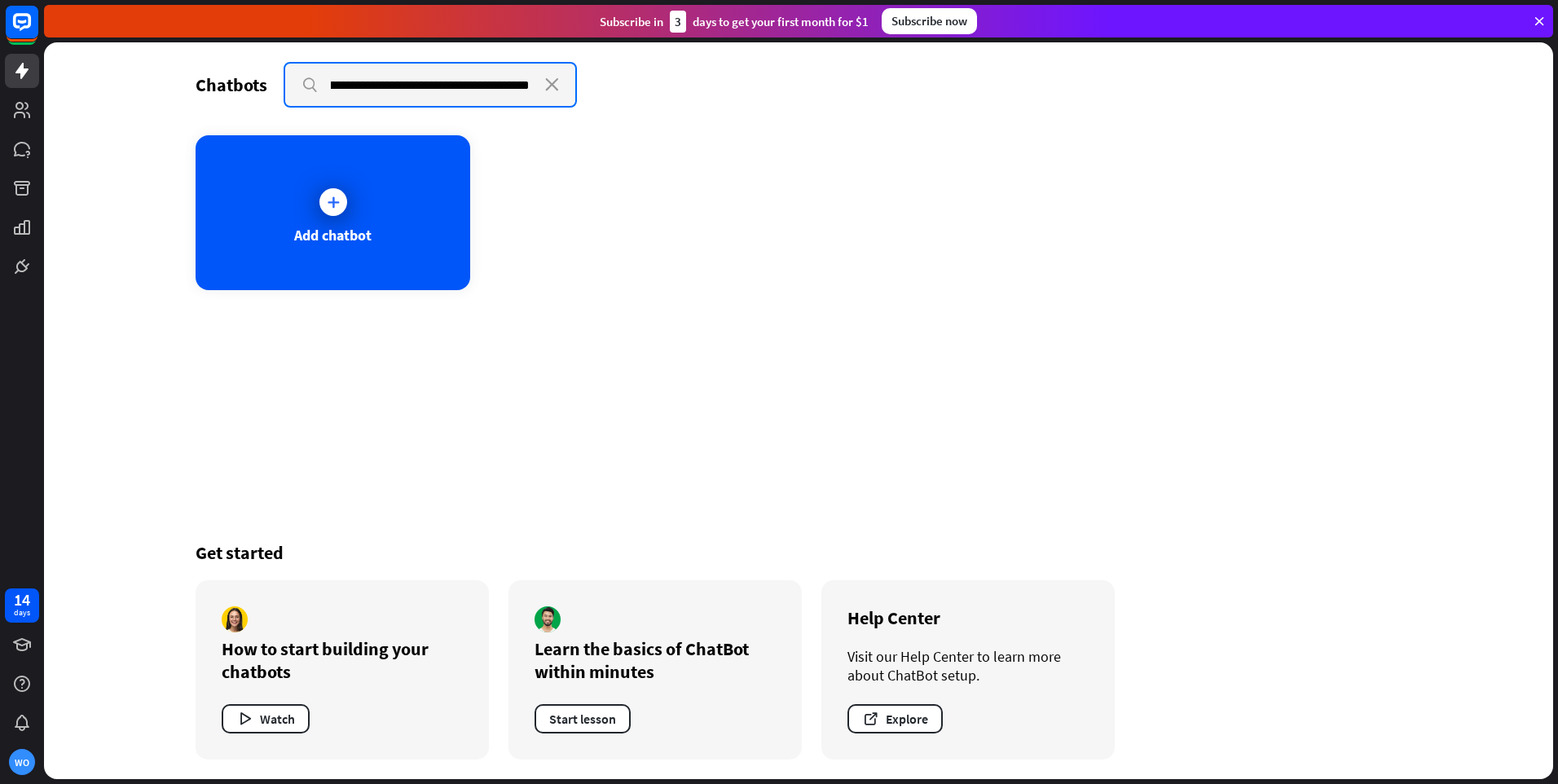
click at [352, 83] on input "**********" at bounding box center [431, 85] width 291 height 42
click at [551, 81] on icon "close" at bounding box center [552, 85] width 14 height 13
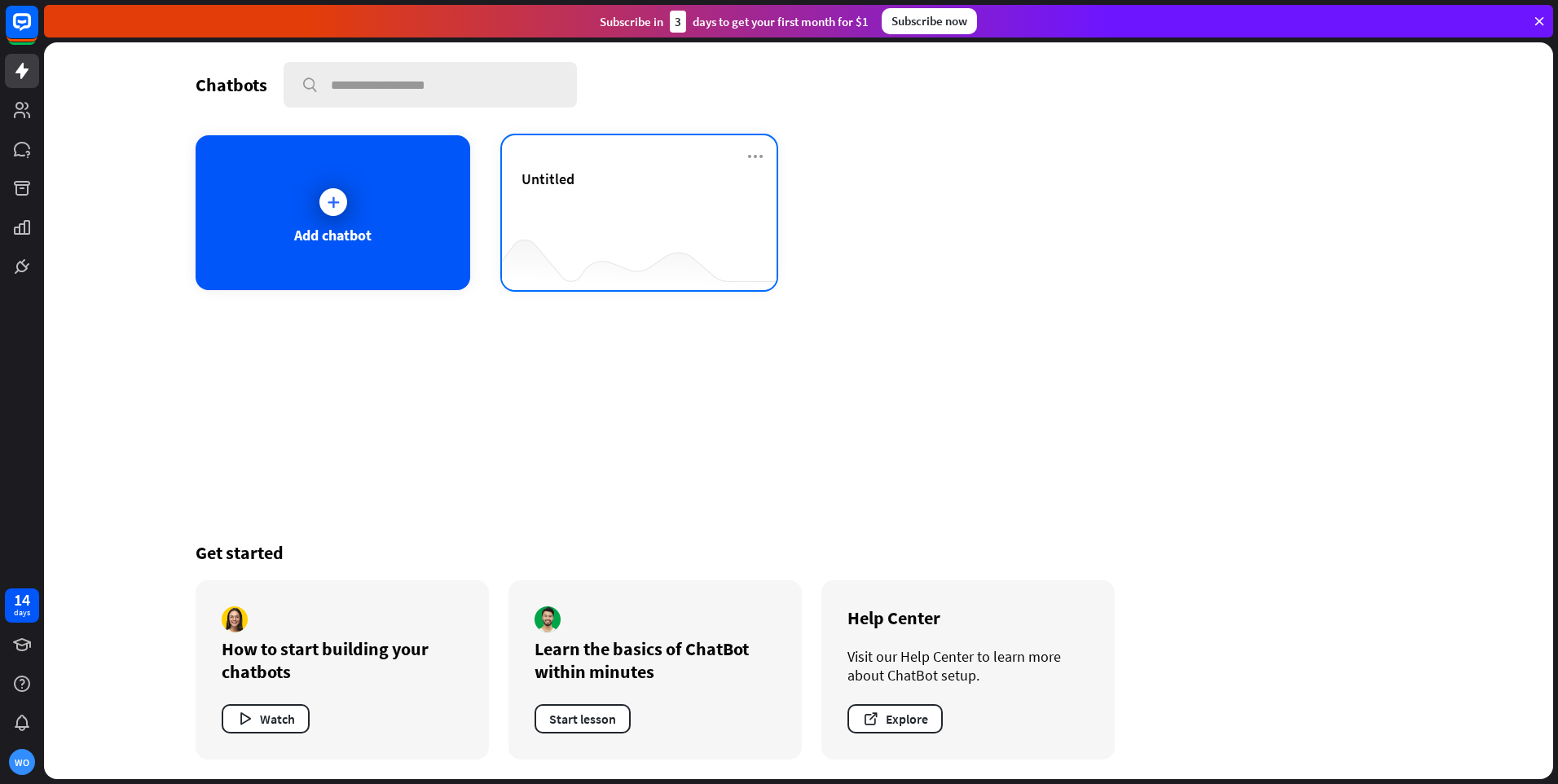
click at [549, 180] on span "Untitled" at bounding box center [548, 178] width 53 height 19
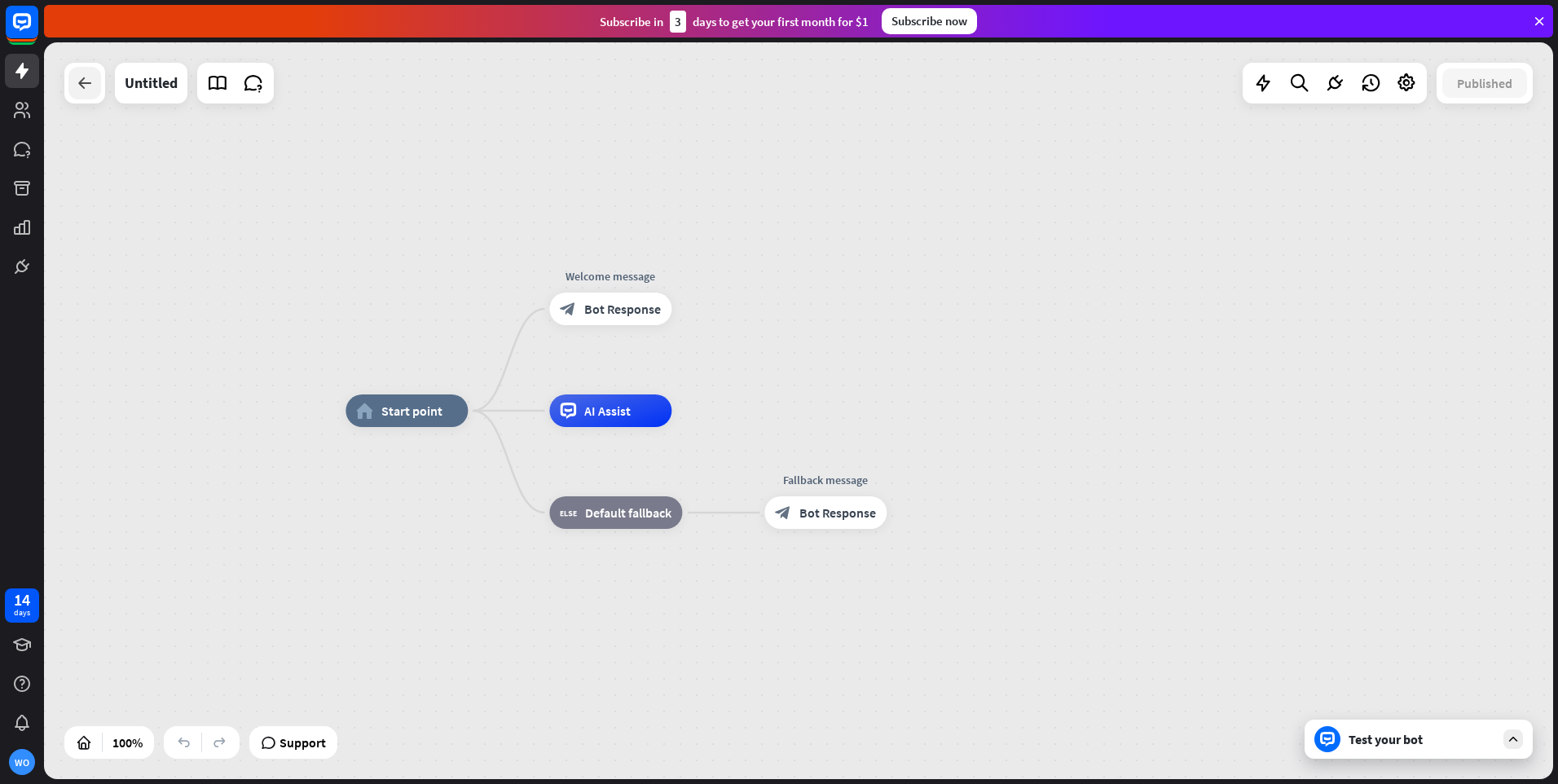
click at [79, 89] on icon at bounding box center [85, 83] width 20 height 20
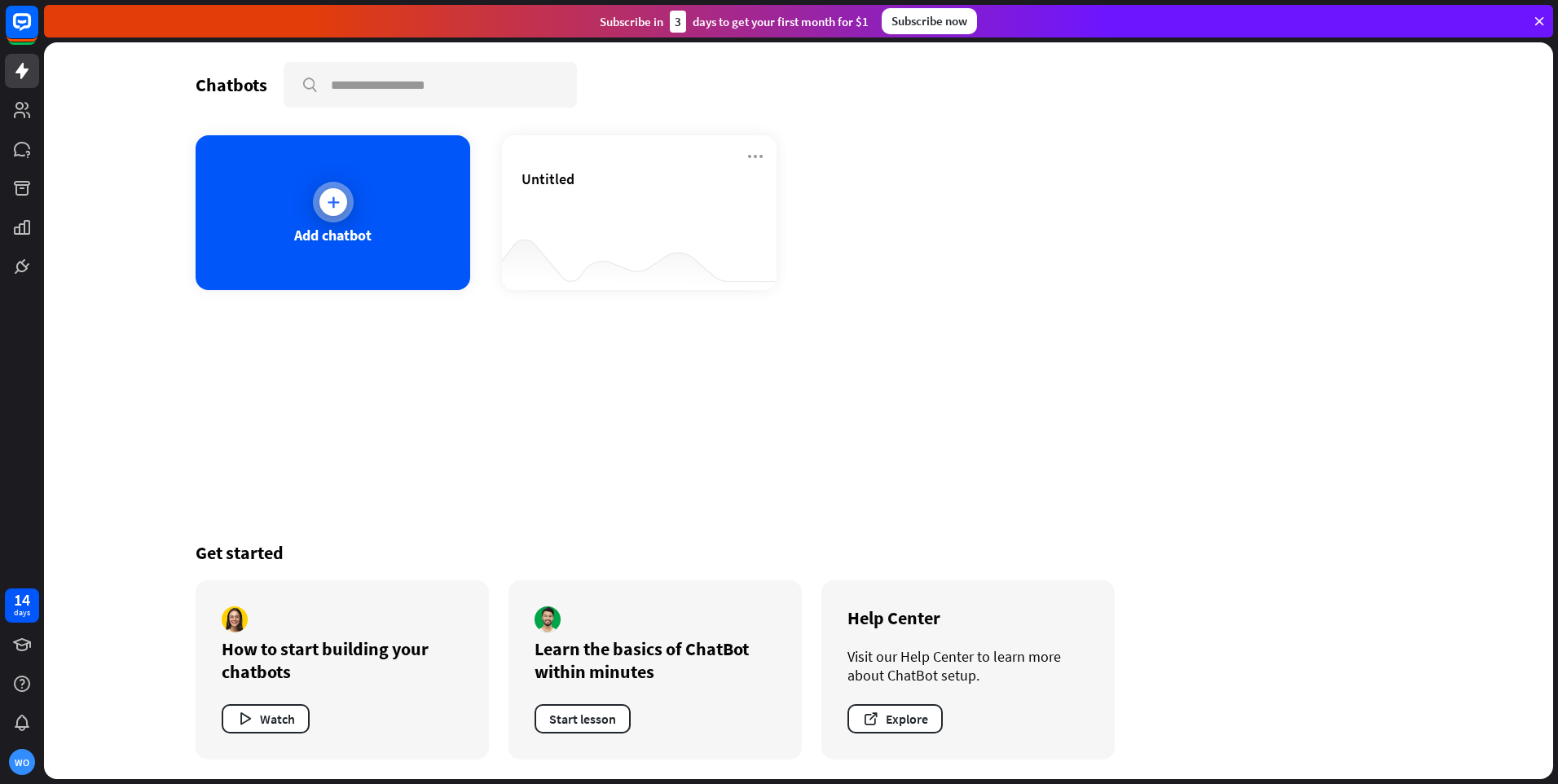
click at [340, 212] on div at bounding box center [333, 202] width 27 height 27
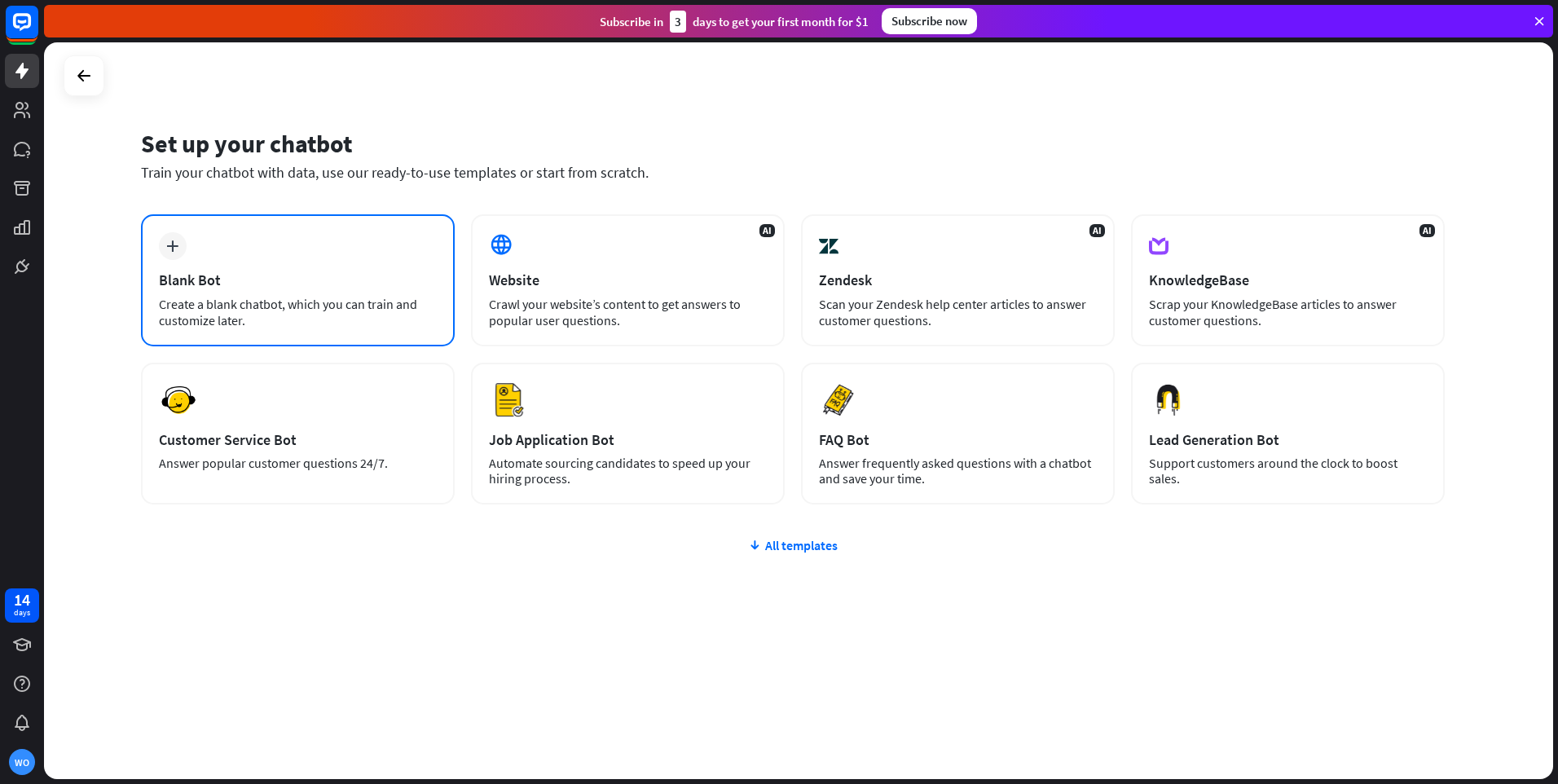
click at [243, 285] on div "Blank Bot" at bounding box center [297, 280] width 278 height 19
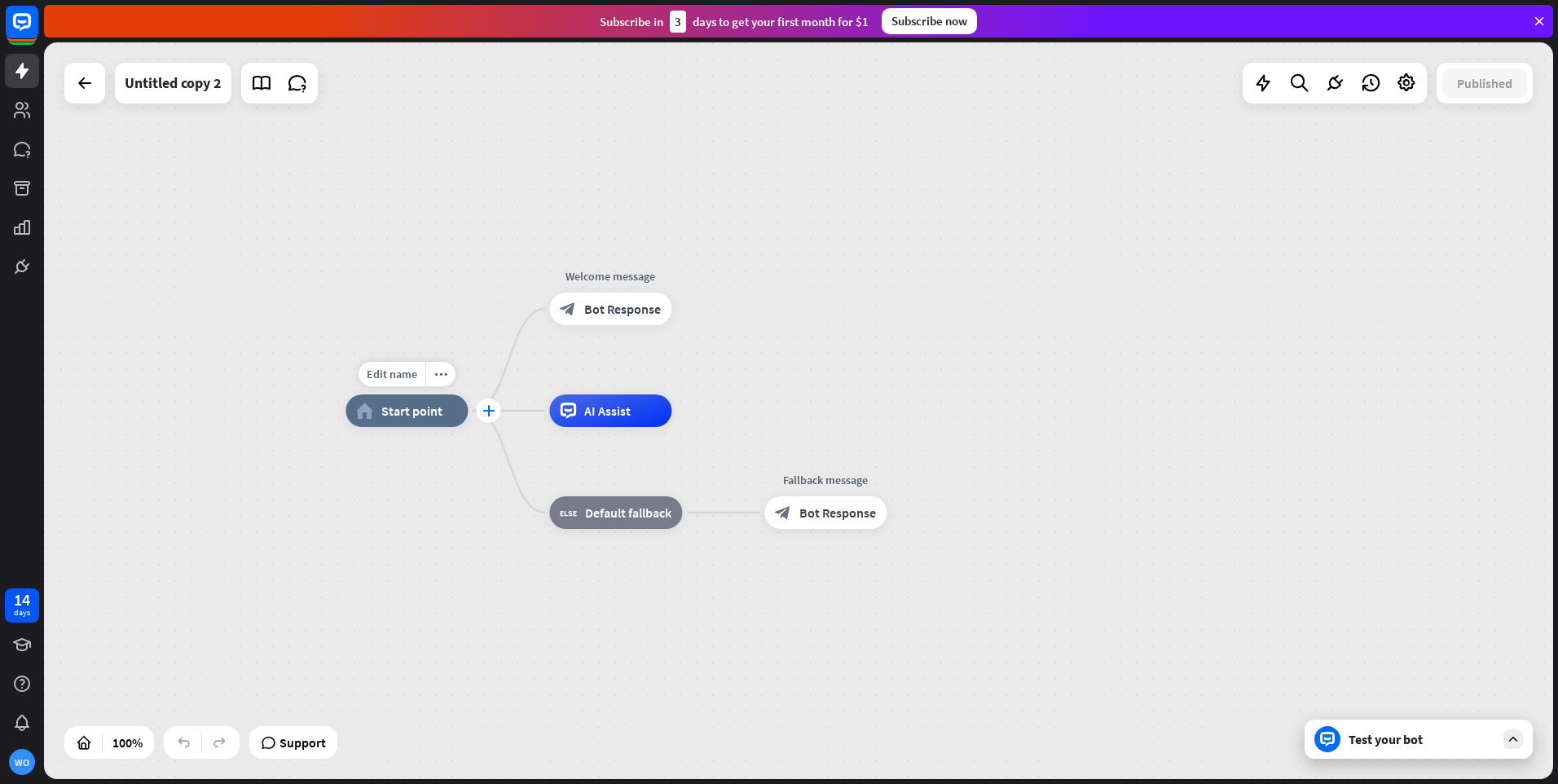
click at [492, 415] on icon "plus" at bounding box center [488, 411] width 12 height 12
click at [468, 271] on div "home_2 Start point Welcome message block_bot_response Bot Response AI Assist bl…" at bounding box center [799, 411] width 1510 height 737
